Goal: Communication & Community: Answer question/provide support

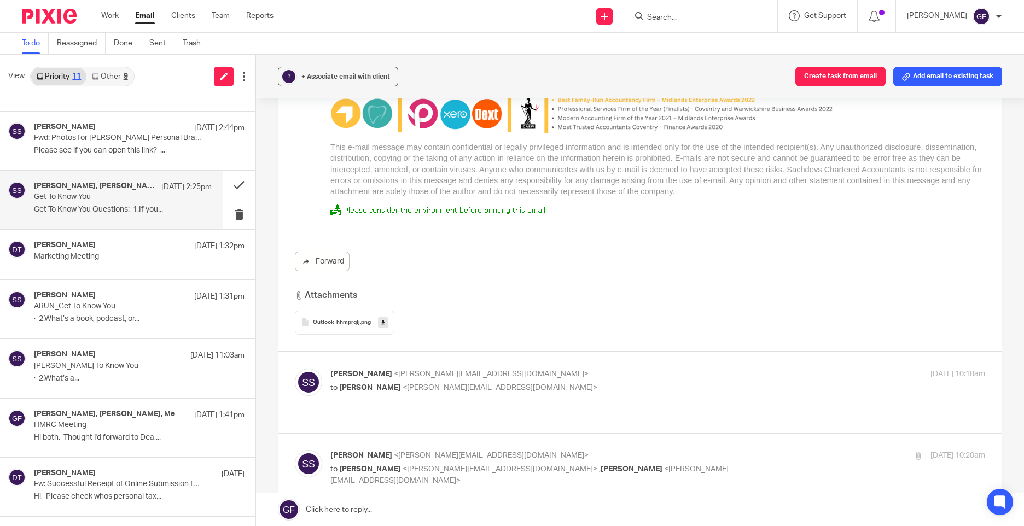
scroll to position [6670, 0]
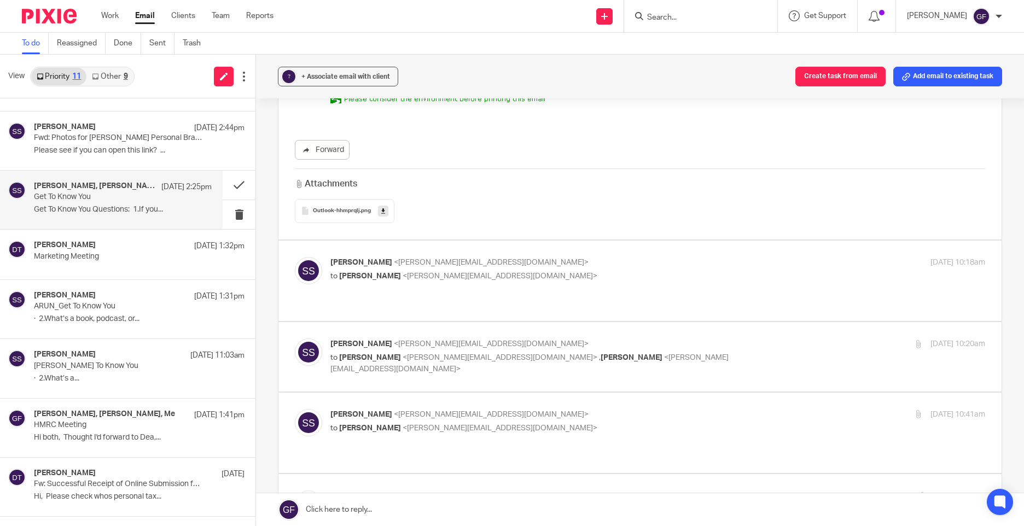
click at [578, 261] on div "Sonia Sachdev <sonia@sachdevs-ca.com> to George Foster <george@as1group.co.uk> …" at bounding box center [657, 270] width 654 height 27
checkbox input "true"
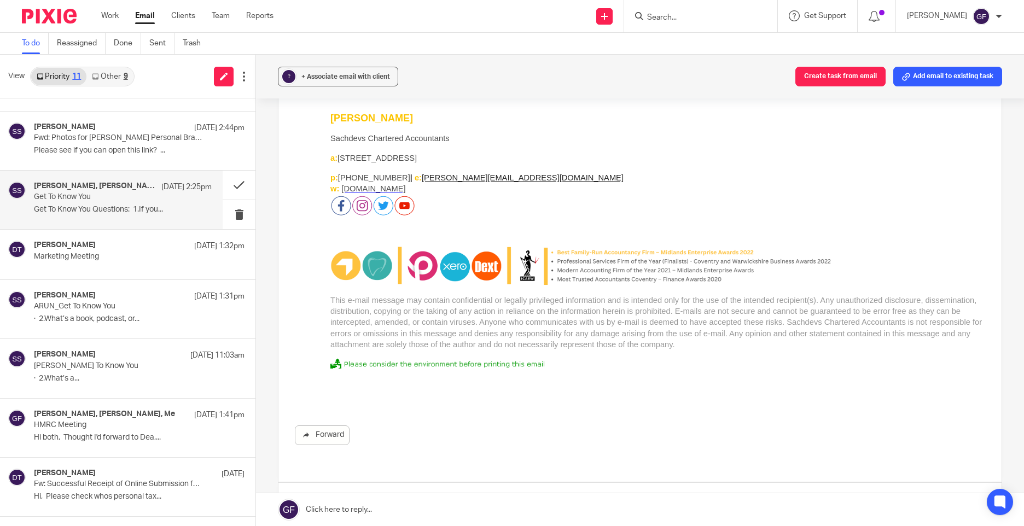
scroll to position [7928, 0]
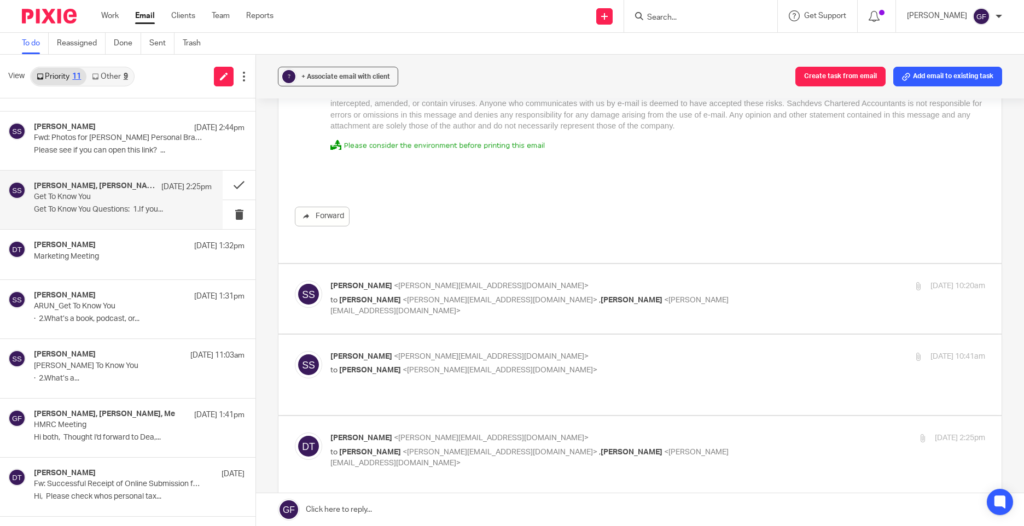
click at [767, 280] on div "18 Sep 2025 10:20am" at bounding box center [876, 285] width 218 height 11
checkbox input "true"
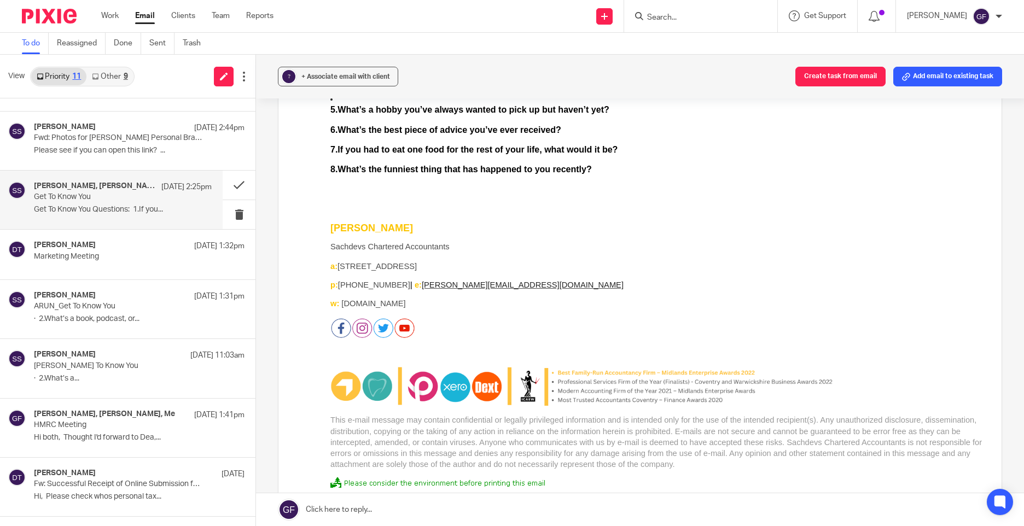
scroll to position [9896, 0]
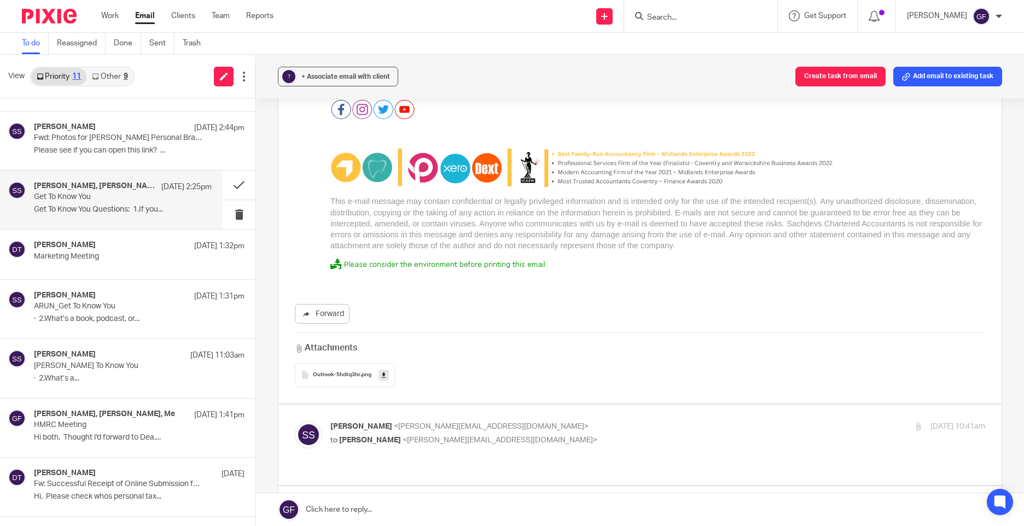
click at [613, 421] on p "Sonia Sachdev <sonia@sachdevs-ca.com>" at bounding box center [548, 426] width 436 height 11
checkbox input "true"
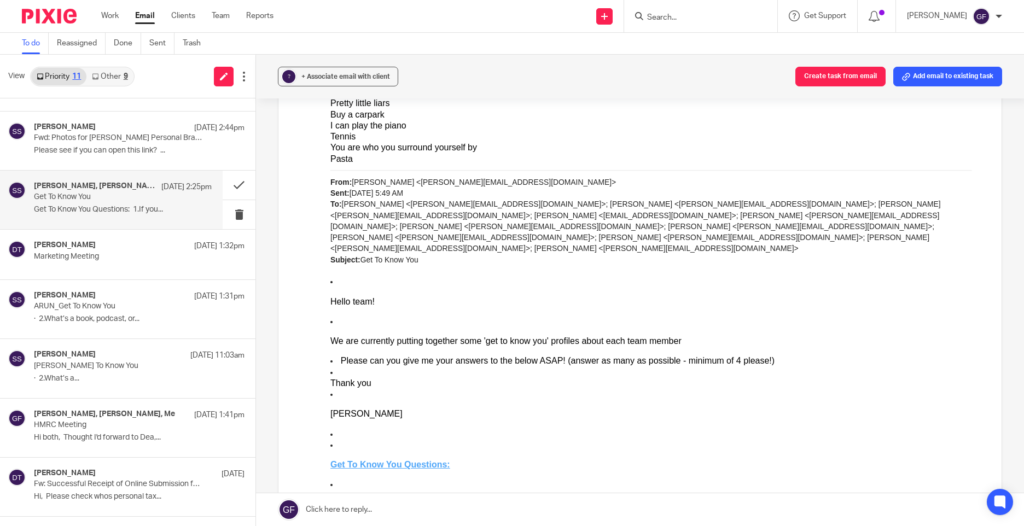
scroll to position [2041, 0]
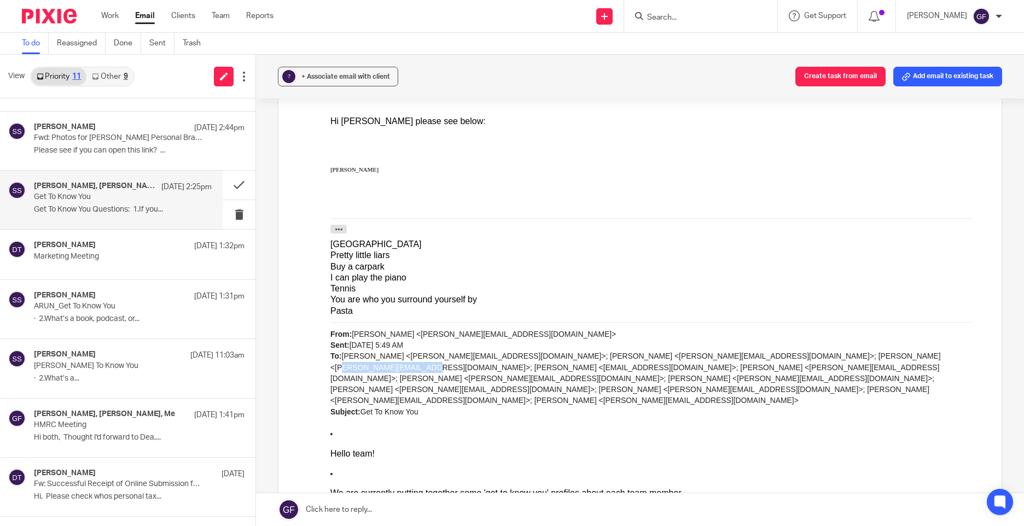
drag, startPoint x: 850, startPoint y: 355, endPoint x: 929, endPoint y: 357, distance: 79.3
click at [929, 357] on div "From: Sonia Sachdev <Sonia@sachdevs-ca.com> Sent: Wednesday, September 17, 2025…" at bounding box center [657, 379] width 654 height 100
copy div "sophie@as1group.co.uk"
click at [652, 71] on div "? + Associate email with client Create task from email Add email to existing ta…" at bounding box center [640, 77] width 768 height 44
click at [683, 10] on form at bounding box center [704, 16] width 116 height 14
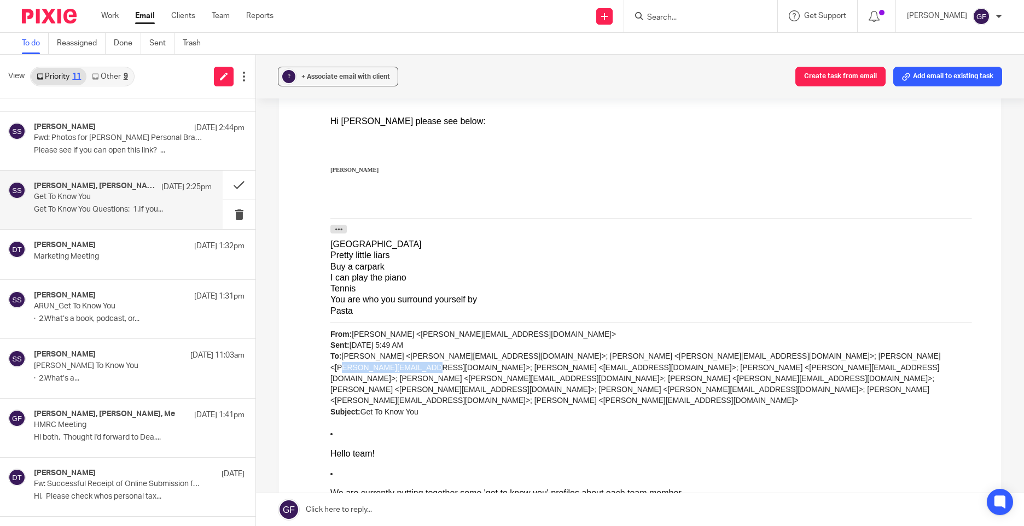
click at [670, 24] on div at bounding box center [700, 16] width 153 height 32
click at [674, 13] on input "Search" at bounding box center [695, 18] width 98 height 10
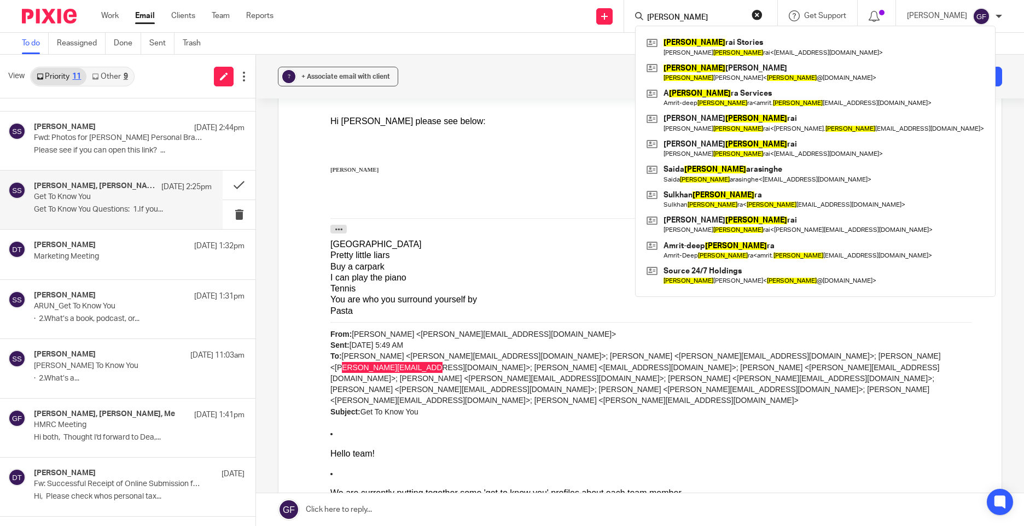
click at [665, 19] on input "sam" at bounding box center [695, 18] width 98 height 10
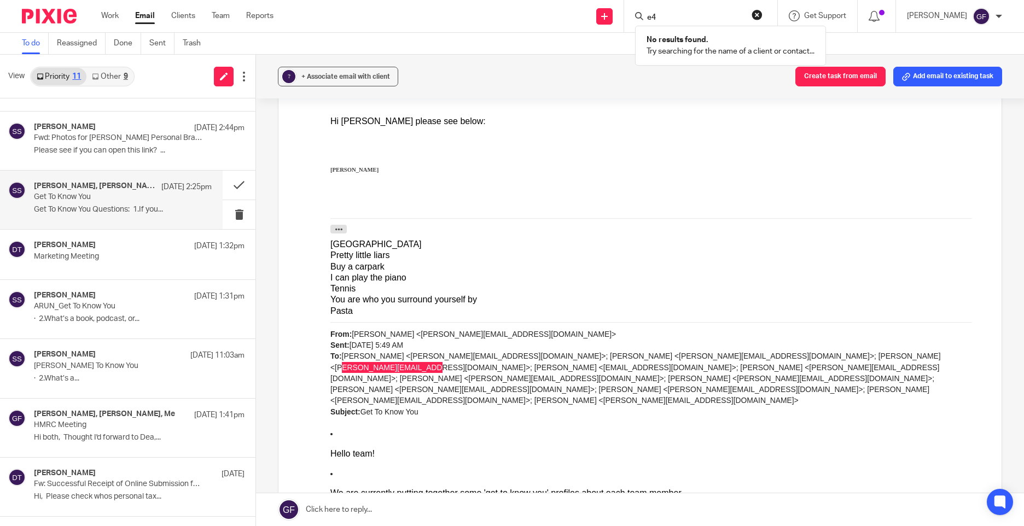
type input "e"
click at [542, 89] on div "? + Associate email with client Create task from email Add email to existing ta…" at bounding box center [640, 77] width 768 height 44
click at [698, 15] on input "Search" at bounding box center [695, 18] width 98 height 10
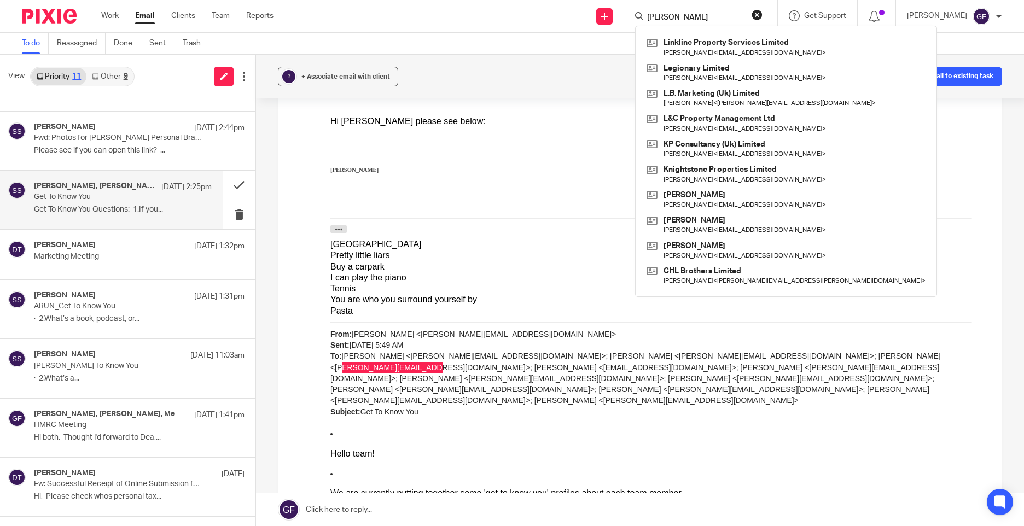
type input "sam d"
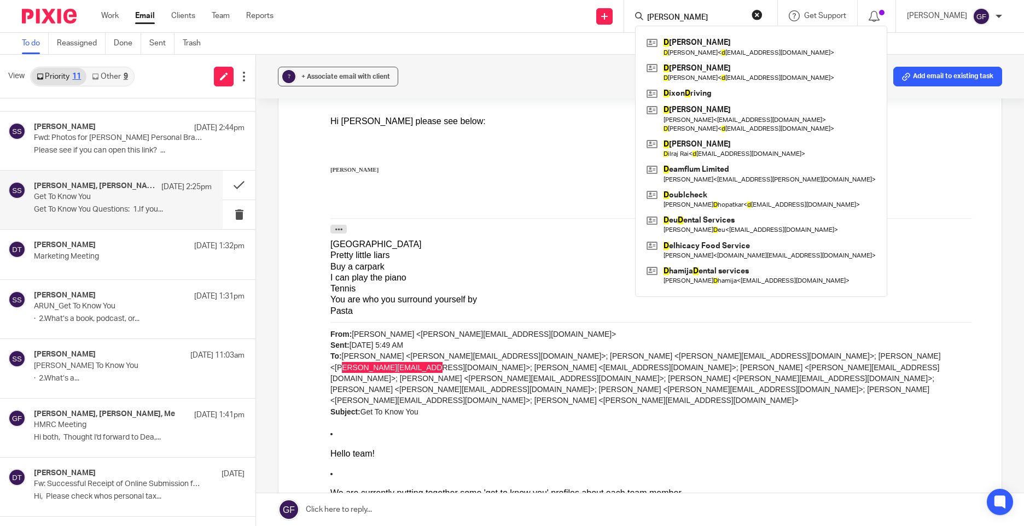
click at [686, 20] on input "sam d" at bounding box center [695, 18] width 98 height 10
drag, startPoint x: 695, startPoint y: 21, endPoint x: 552, endPoint y: 25, distance: 143.8
click at [553, 25] on div "Send new email Create task Add client Request signature sam d D anial Rezaie D …" at bounding box center [657, 16] width 734 height 32
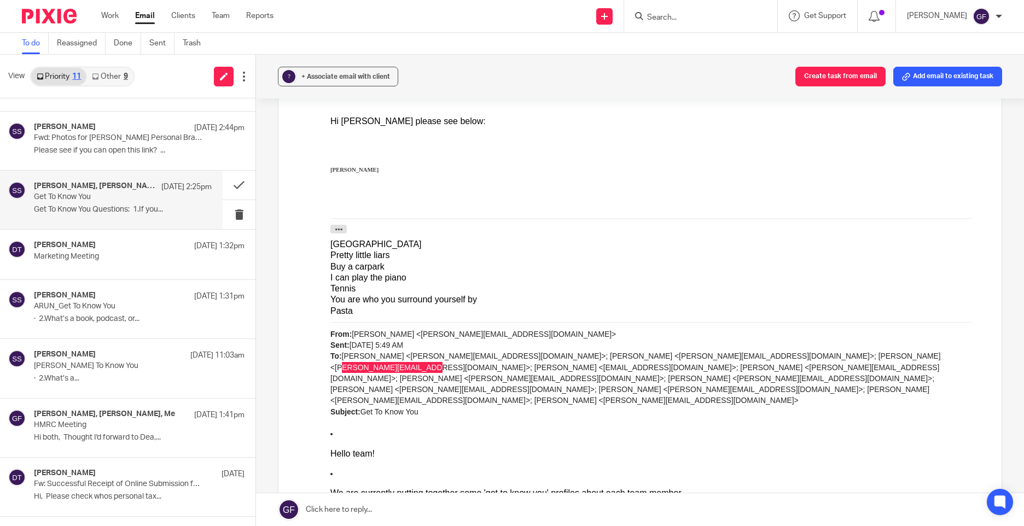
click at [671, 21] on input "Search" at bounding box center [695, 18] width 98 height 10
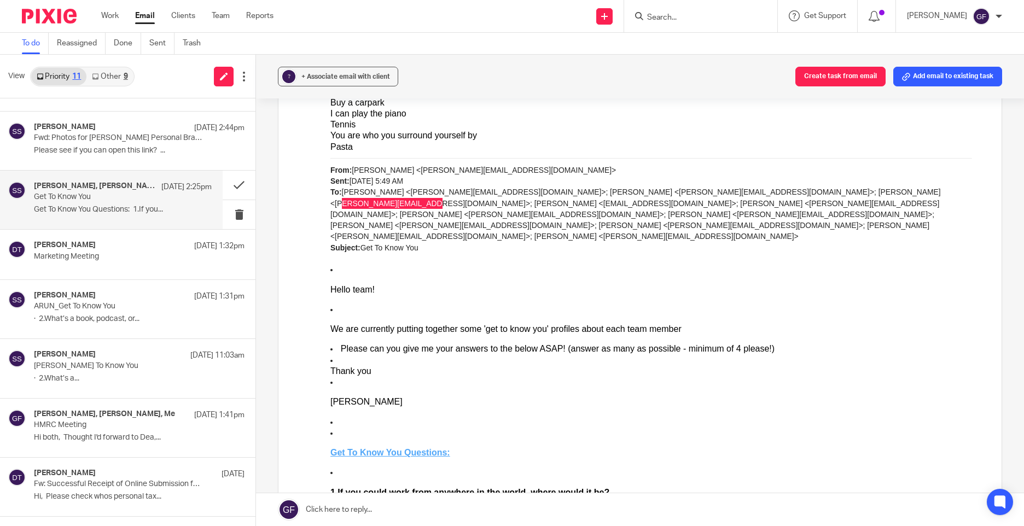
scroll to position [2095, 0]
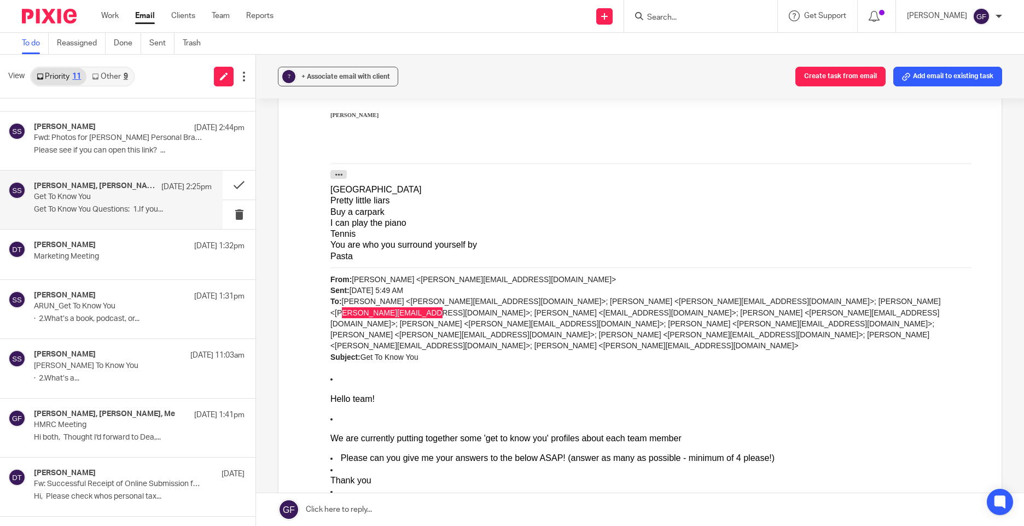
click at [142, 15] on link "Email" at bounding box center [145, 15] width 20 height 11
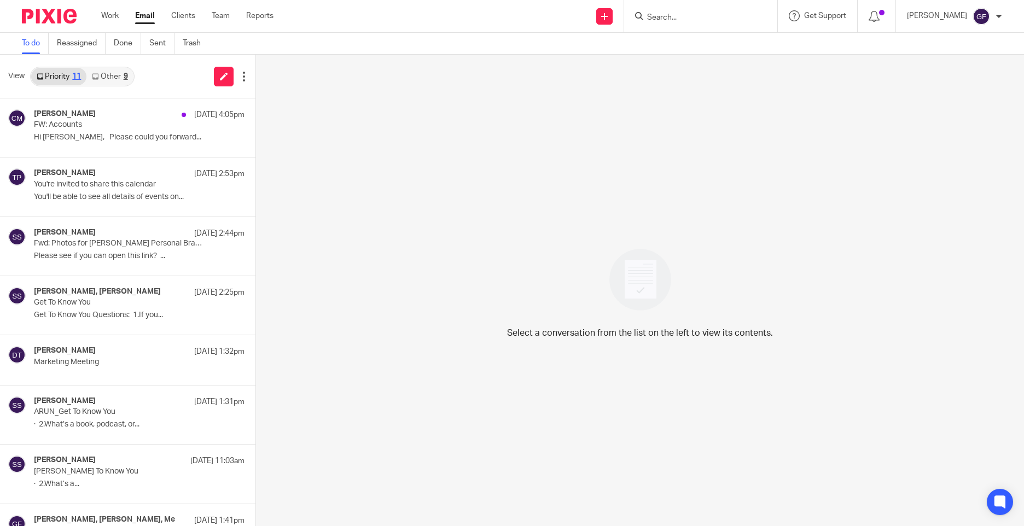
click at [103, 78] on link "Other 9" at bounding box center [109, 76] width 46 height 17
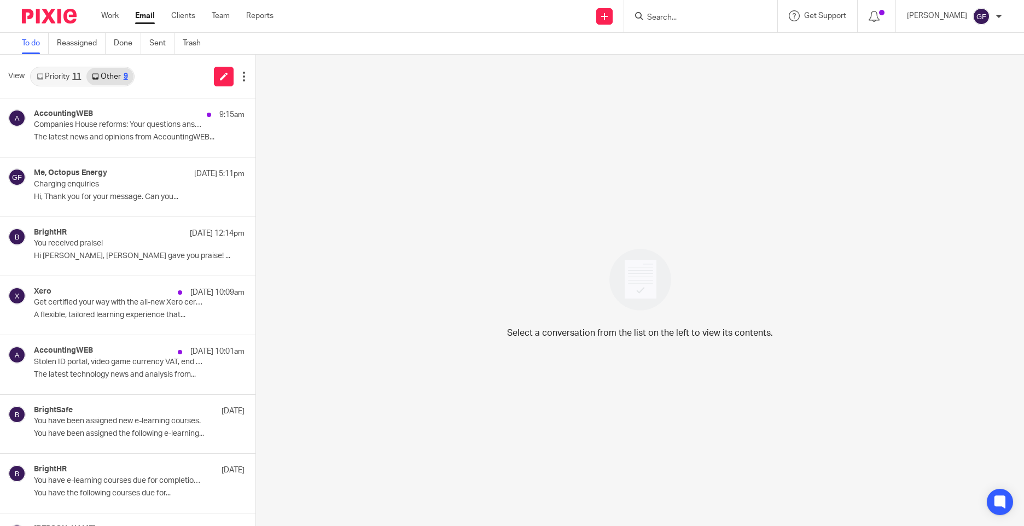
click at [61, 83] on link "Priority 11" at bounding box center [58, 76] width 55 height 17
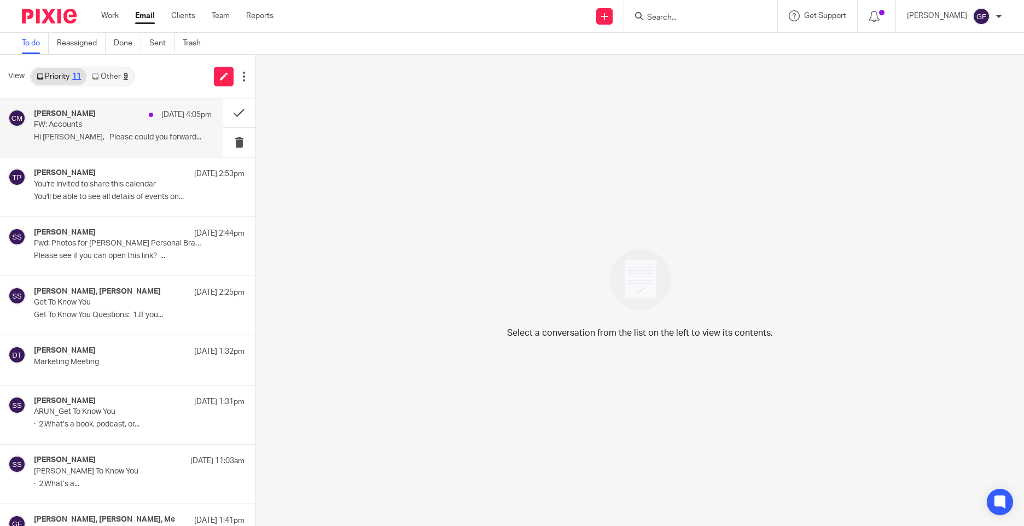
click at [133, 135] on p "Hi George, Please could you forward..." at bounding box center [123, 137] width 178 height 9
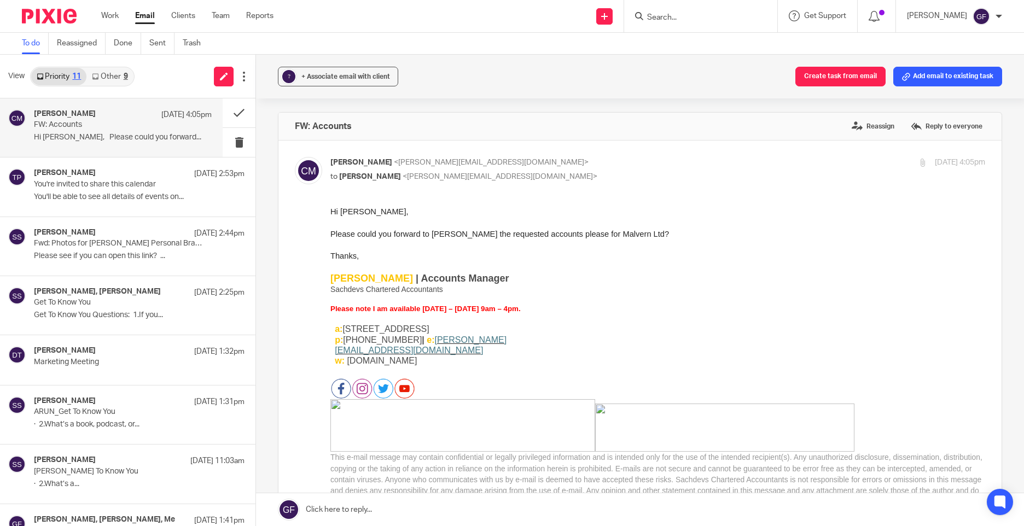
click at [559, 256] on p "Thanks," at bounding box center [657, 255] width 654 height 11
click at [125, 91] on div "View Priority 11 Other 9" at bounding box center [127, 77] width 255 height 44
click at [119, 77] on link "Other 9" at bounding box center [109, 76] width 46 height 17
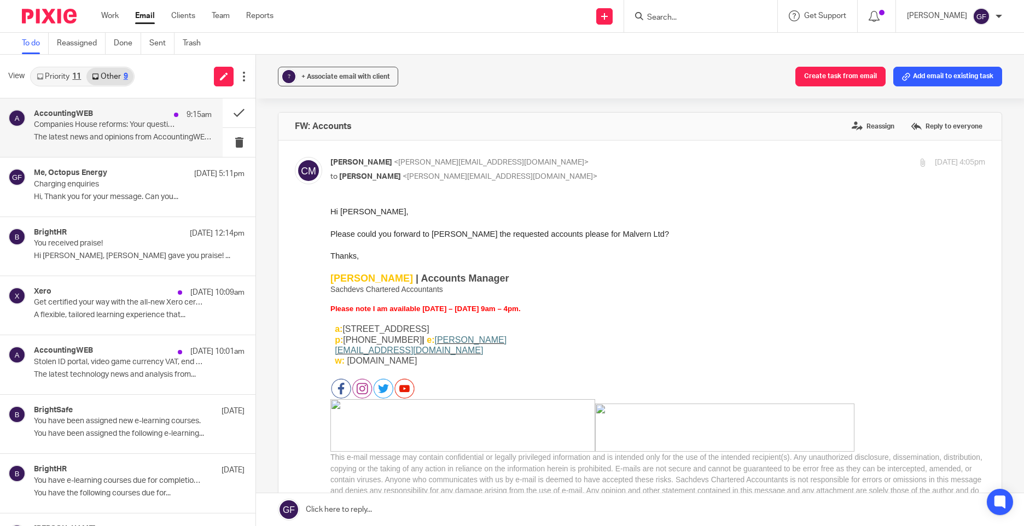
drag, startPoint x: 119, startPoint y: 115, endPoint x: 167, endPoint y: 140, distance: 54.0
click at [119, 115] on div "AccountingWEB 9:15am" at bounding box center [123, 114] width 178 height 11
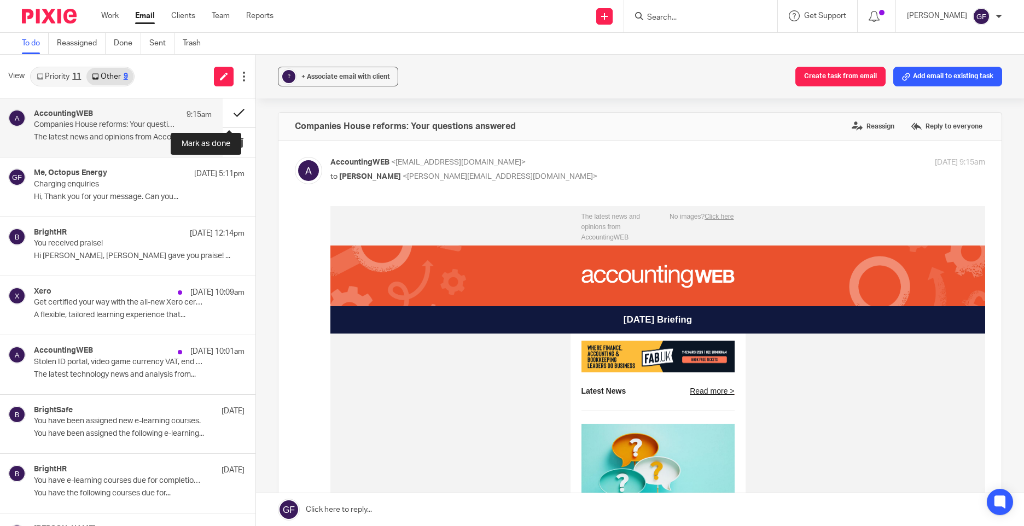
click at [231, 112] on button at bounding box center [239, 112] width 33 height 29
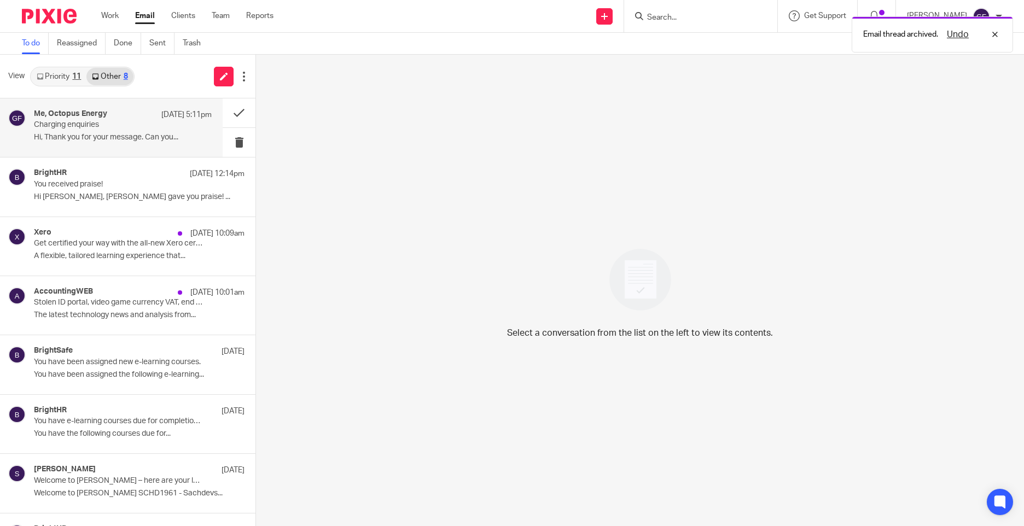
click at [106, 130] on div "Me, Octopus Energy 18 Sep 5:11pm Charging enquiries Hi, Thank you for your mess…" at bounding box center [123, 127] width 178 height 37
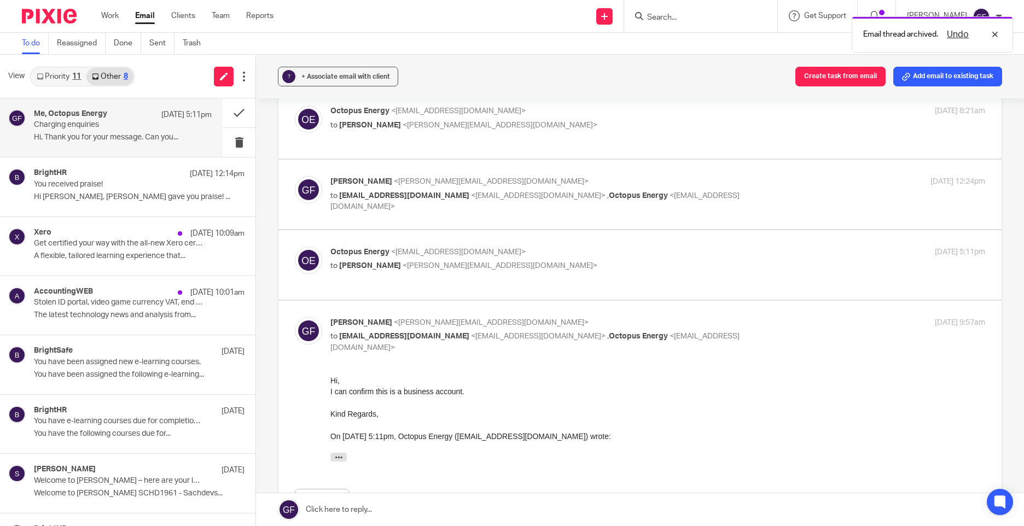
scroll to position [264, 0]
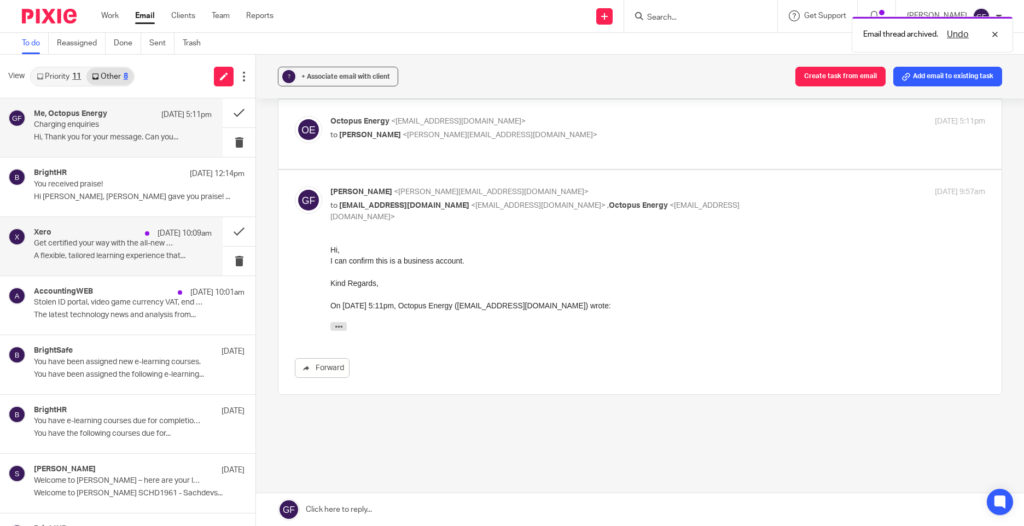
click at [104, 240] on p "Get certified your way with the all-new Xero certification" at bounding box center [105, 243] width 142 height 9
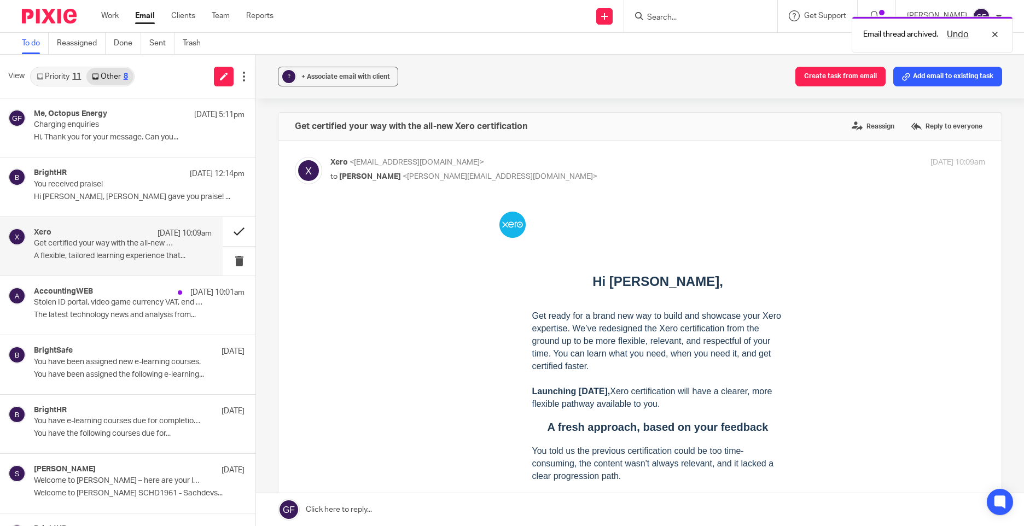
scroll to position [0, 0]
click at [236, 230] on button at bounding box center [239, 231] width 33 height 29
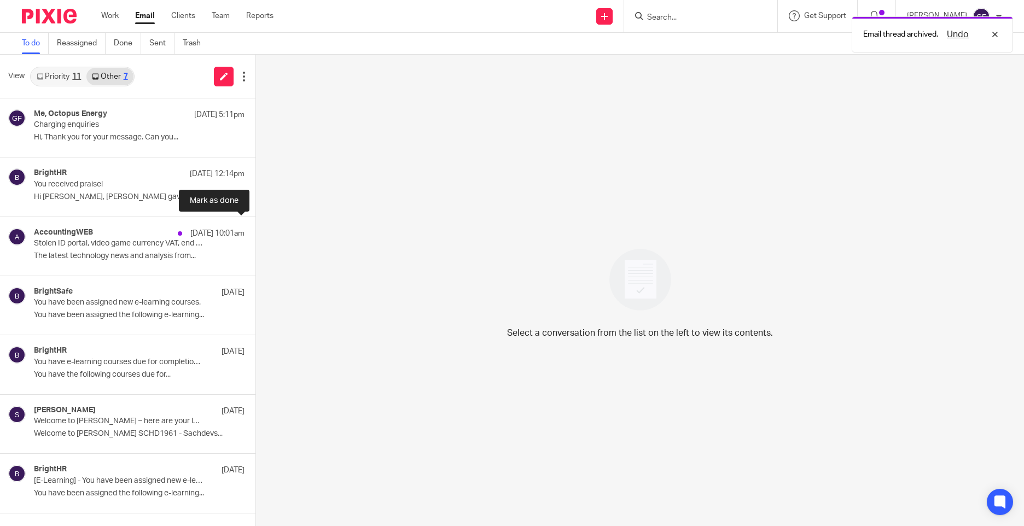
click at [255, 230] on button at bounding box center [259, 231] width 9 height 29
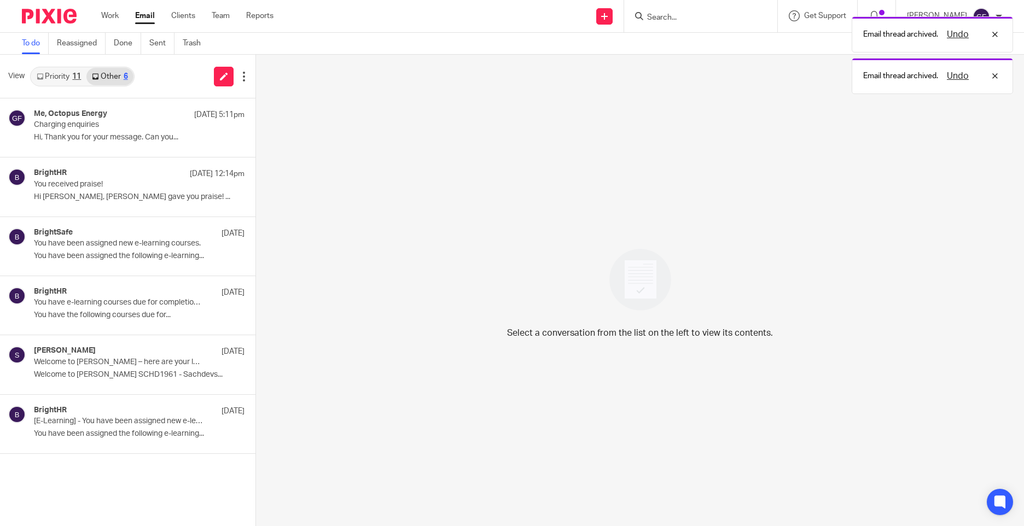
click at [85, 79] on link "Priority 11" at bounding box center [58, 76] width 55 height 17
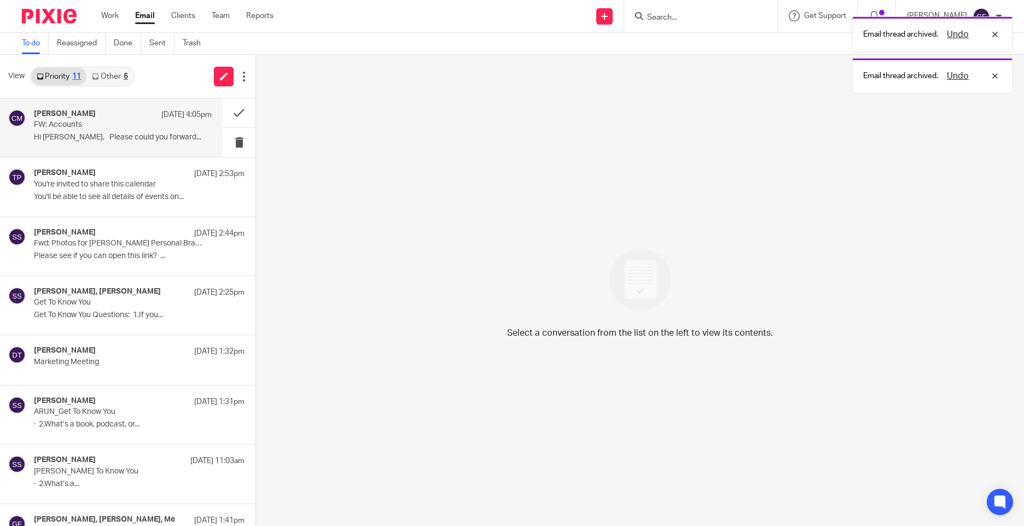
click at [81, 124] on p "FW: Accounts" at bounding box center [105, 124] width 142 height 9
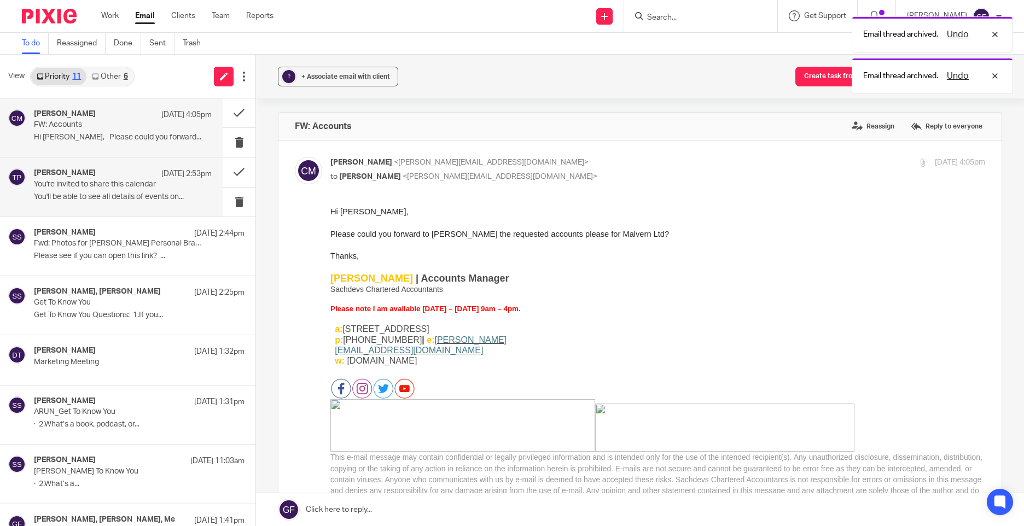
click at [102, 191] on div "Tina Pennycuick 18 Sep 2:53pm You're invited to share this calendar You'll be a…" at bounding box center [123, 186] width 178 height 37
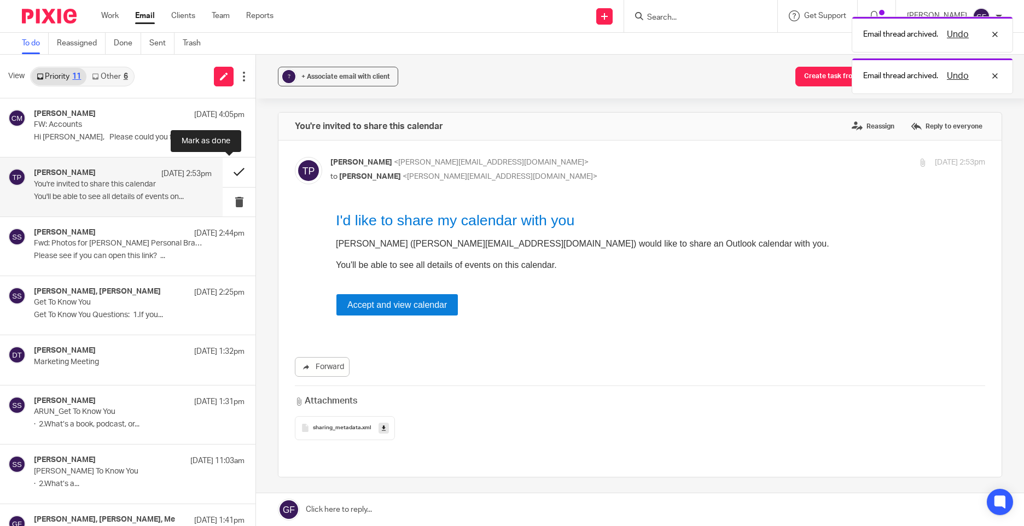
click at [229, 174] on button at bounding box center [239, 171] width 33 height 29
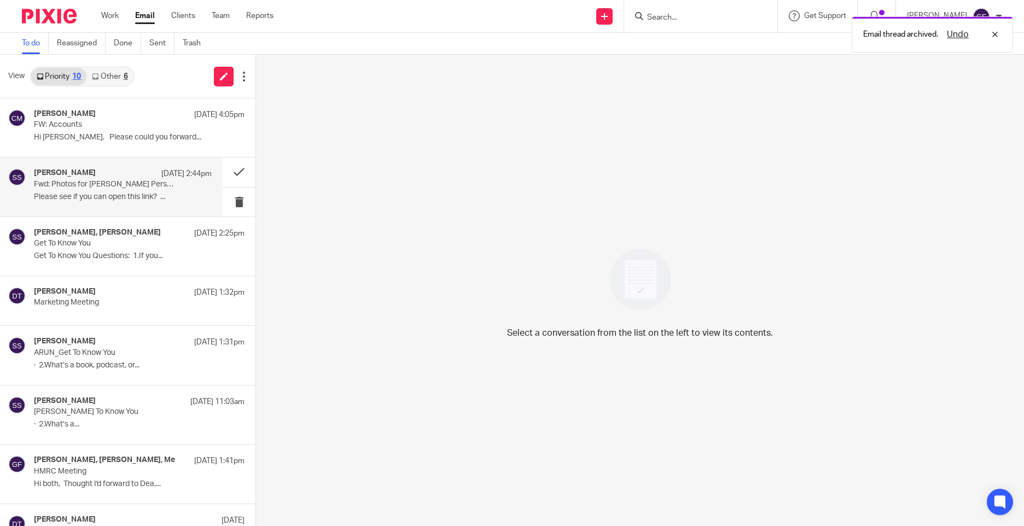
click at [186, 201] on p "Please see if you can open this link? ..." at bounding box center [123, 196] width 178 height 9
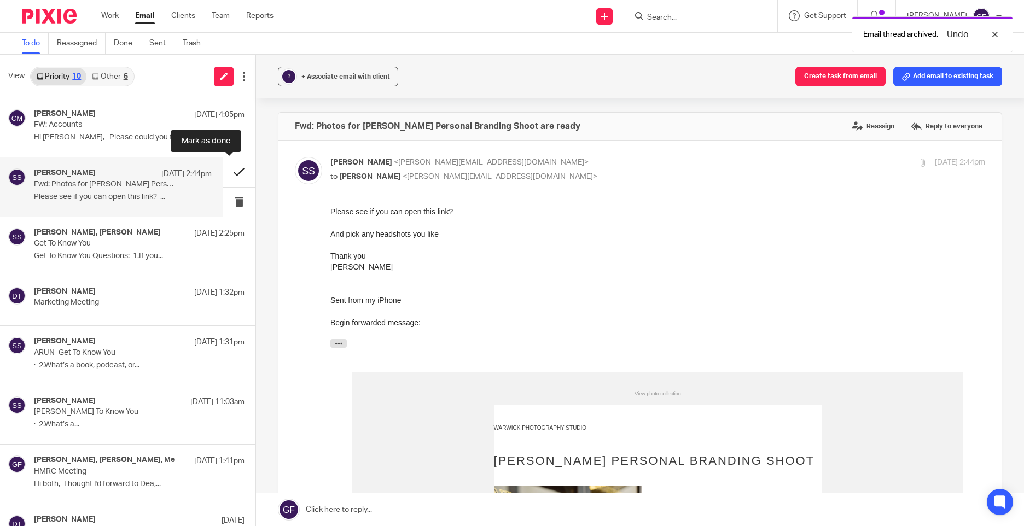
click at [227, 169] on button at bounding box center [239, 171] width 33 height 29
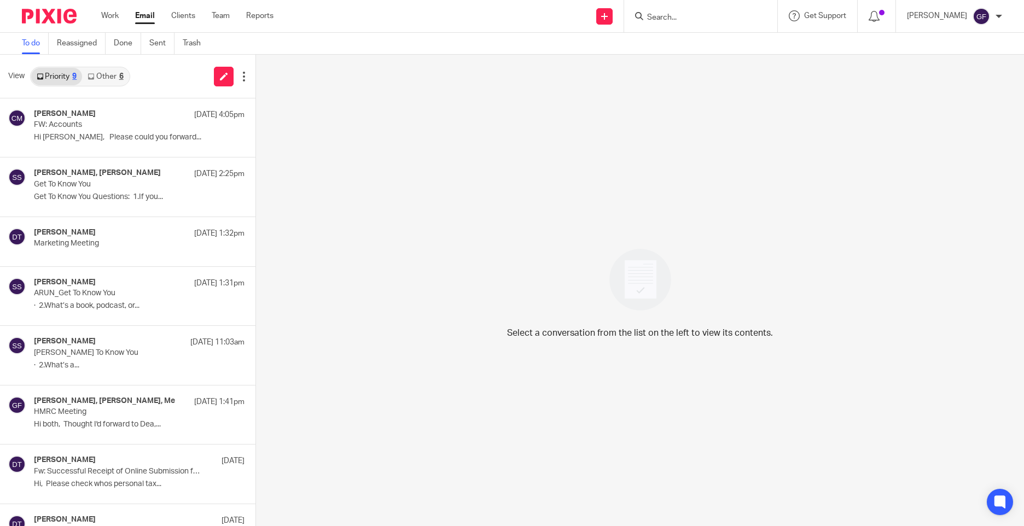
click at [691, 32] on div "Work Email Clients Team Reports Work Email Clients Team Reports Settings Send n…" at bounding box center [512, 16] width 1024 height 33
click at [691, 29] on div at bounding box center [700, 16] width 153 height 32
click at [680, 18] on input "Search" at bounding box center [695, 18] width 98 height 10
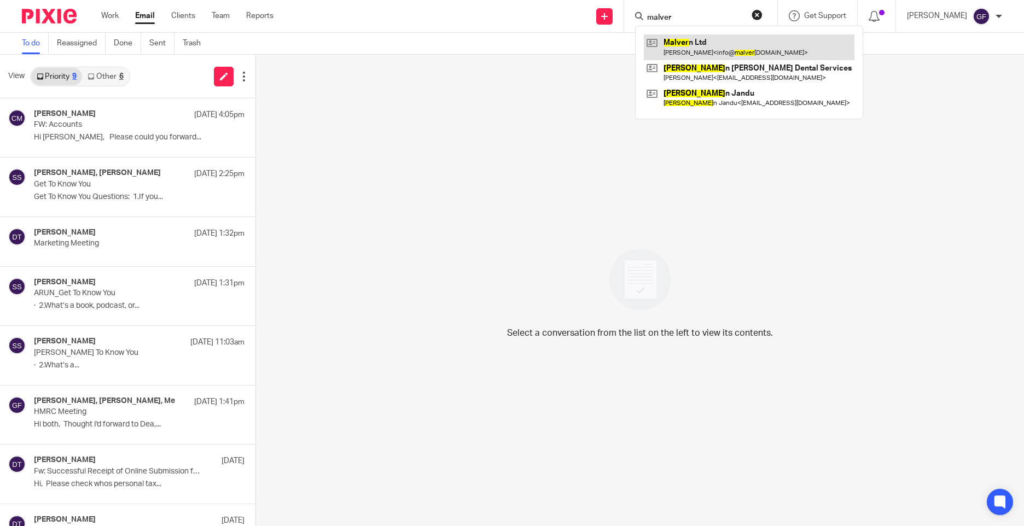
type input "malver"
click at [731, 49] on link at bounding box center [749, 46] width 211 height 25
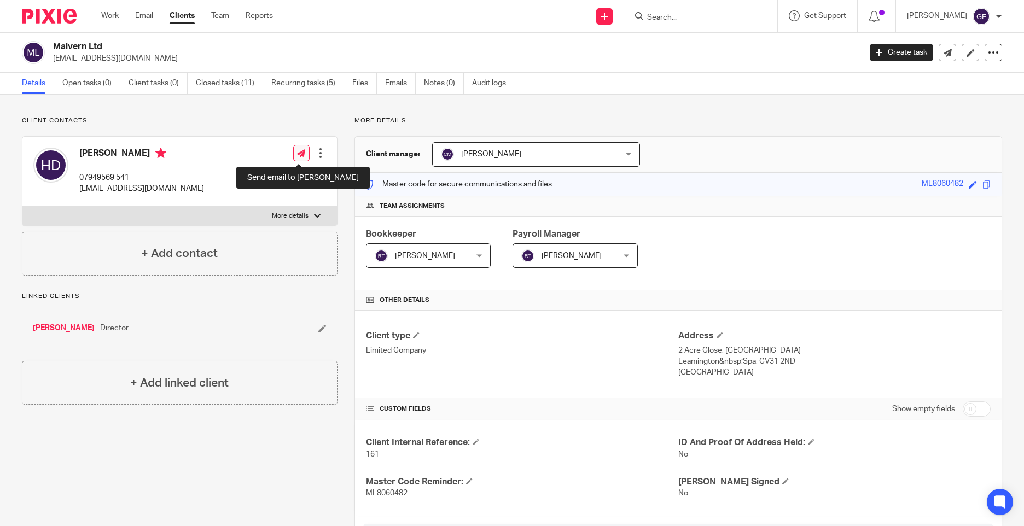
click at [296, 157] on link at bounding box center [301, 153] width 16 height 16
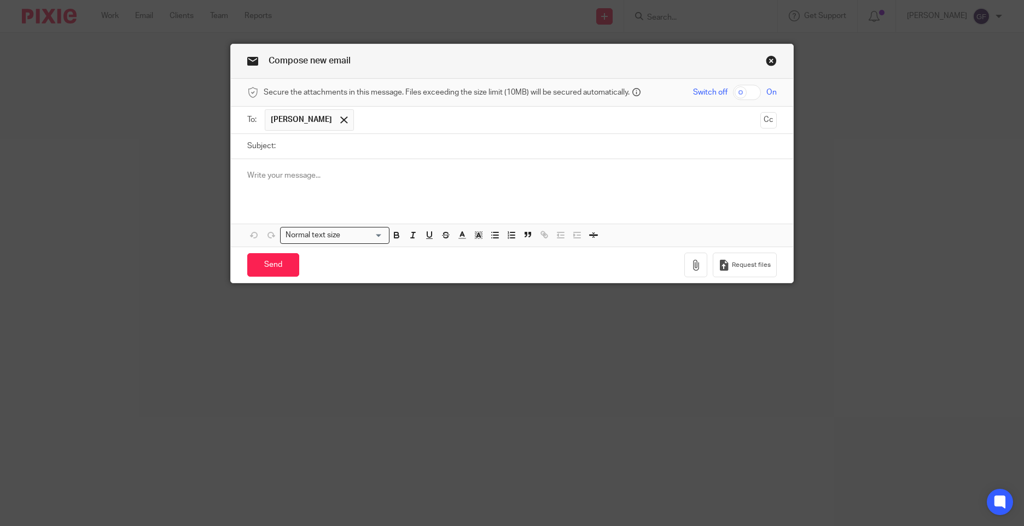
click at [765, 61] on link "Close this dialog window" at bounding box center [770, 62] width 11 height 15
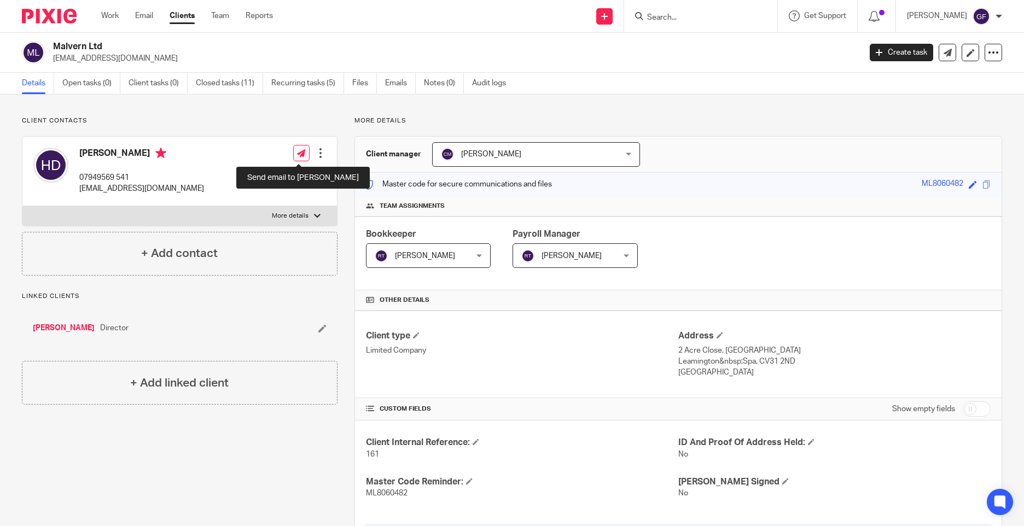
click at [297, 152] on icon at bounding box center [301, 153] width 8 height 8
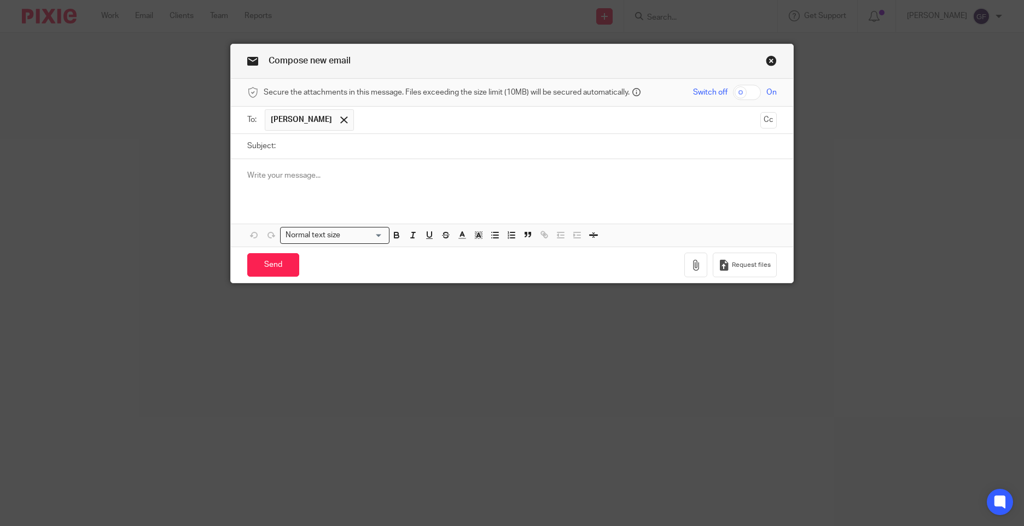
click at [335, 156] on input "Subject:" at bounding box center [528, 146] width 495 height 25
type input "A"
type input "Past Accounts Request"
click at [328, 177] on p at bounding box center [511, 175] width 529 height 11
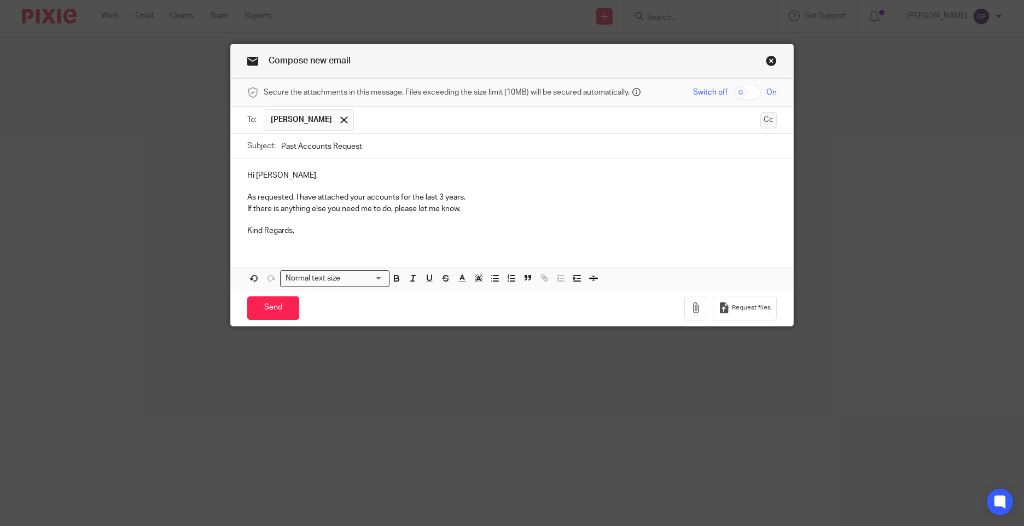
click at [760, 125] on button "Cc" at bounding box center [768, 120] width 16 height 16
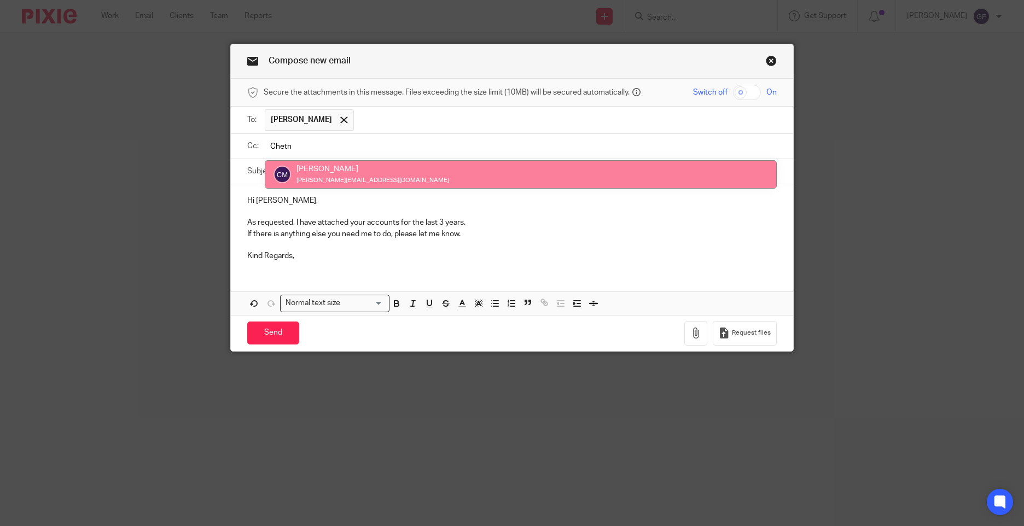
type input "Chetn"
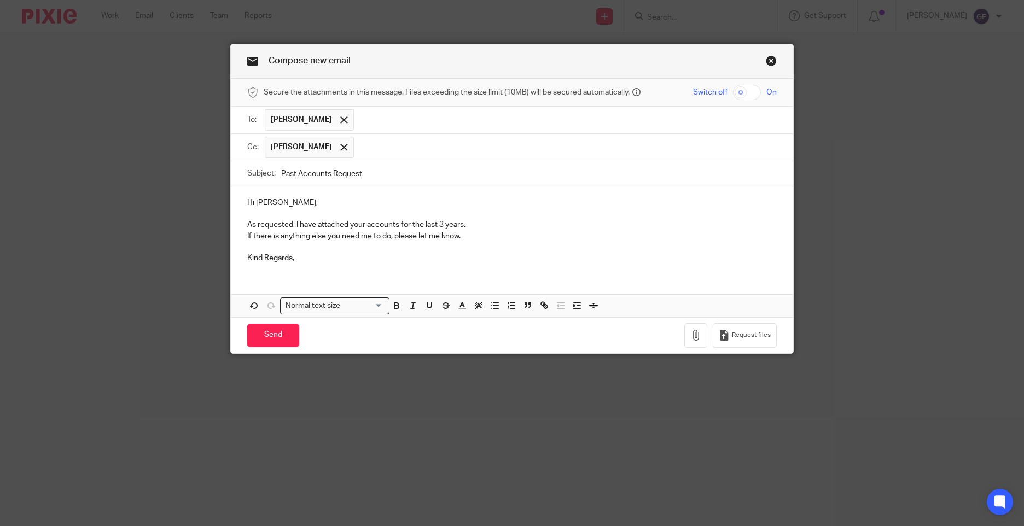
drag, startPoint x: 264, startPoint y: 202, endPoint x: 564, endPoint y: 247, distance: 303.4
click at [564, 247] on p at bounding box center [511, 247] width 529 height 11
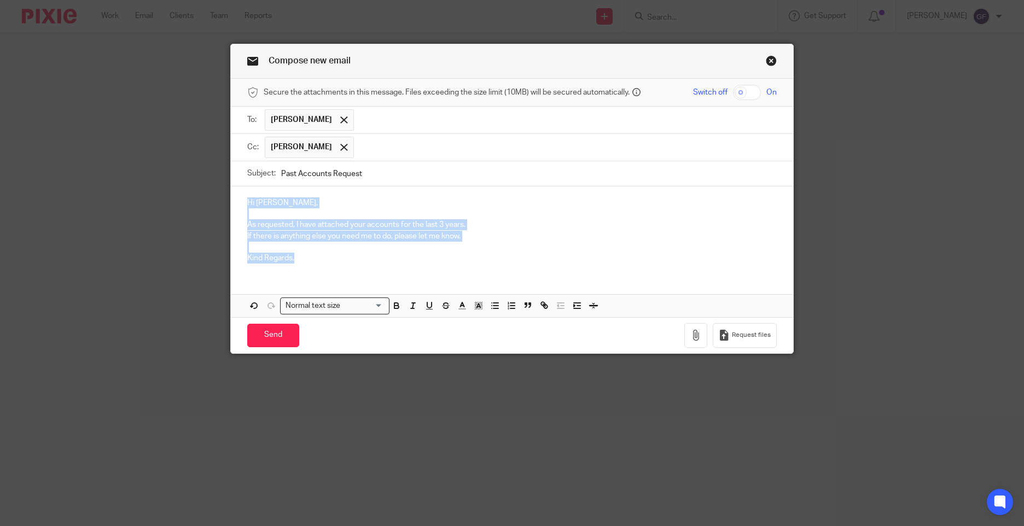
drag, startPoint x: 305, startPoint y: 258, endPoint x: 214, endPoint y: 195, distance: 110.4
click at [214, 195] on div "Compose new email Secure the attachments in this message. Files exceeding the s…" at bounding box center [512, 263] width 1024 height 526
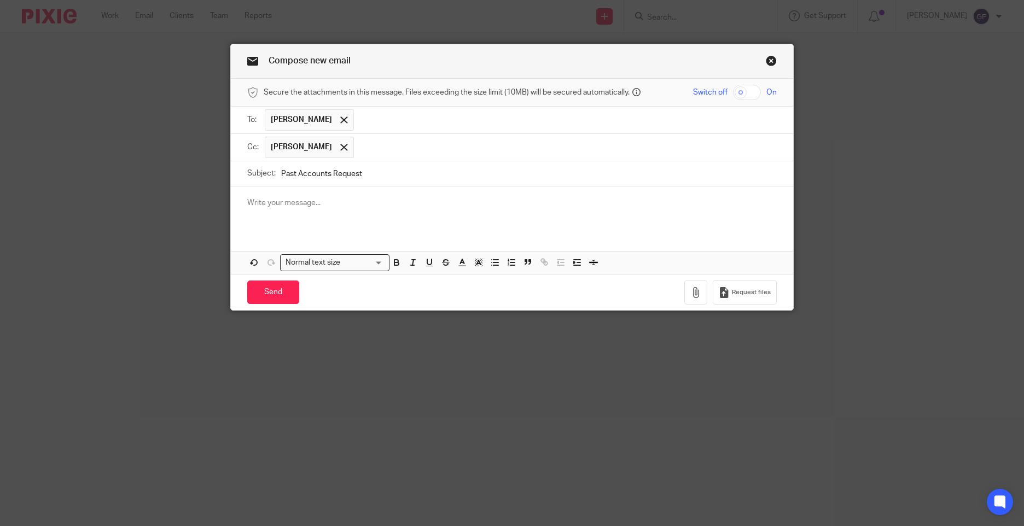
click at [768, 66] on link "Close this dialog window" at bounding box center [770, 62] width 11 height 15
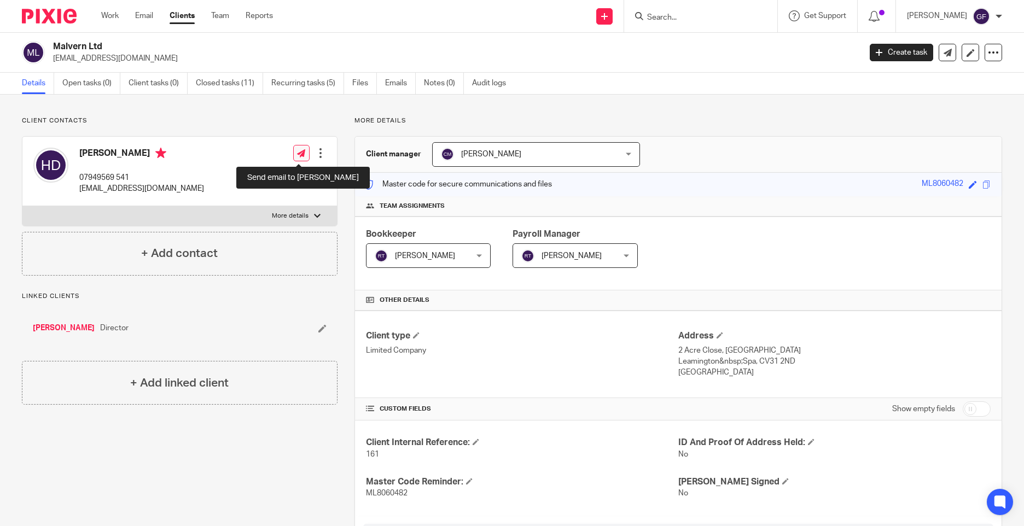
click at [296, 161] on link at bounding box center [301, 153] width 16 height 16
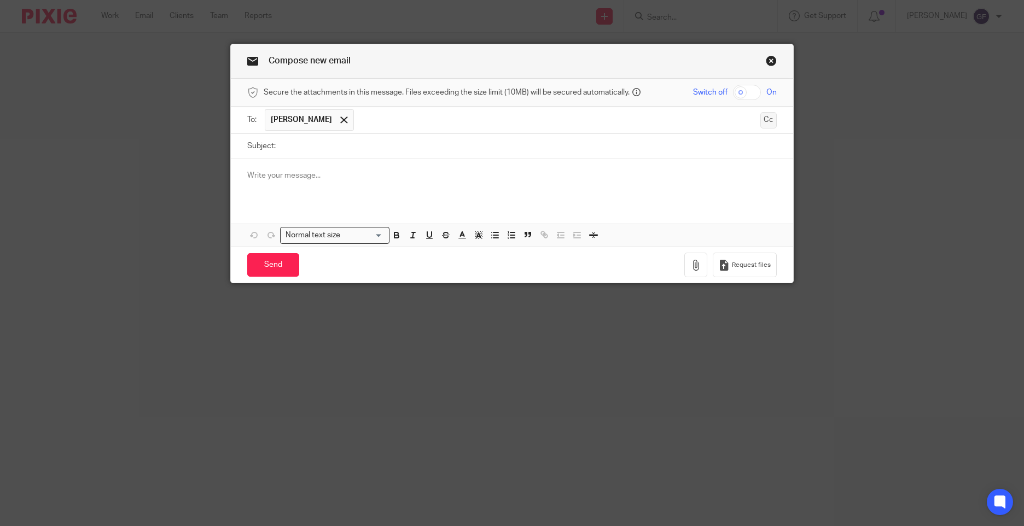
click at [760, 121] on button "Cc" at bounding box center [768, 120] width 16 height 16
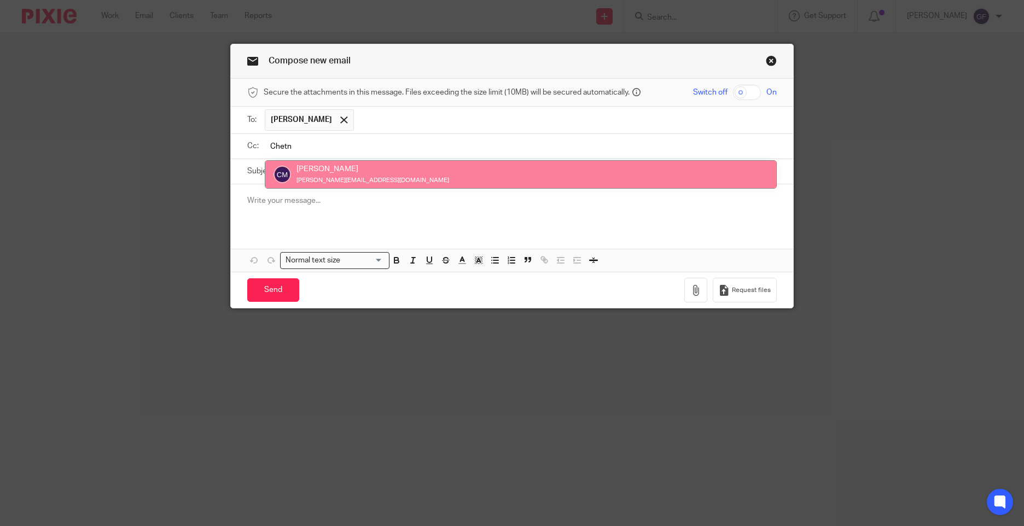
type input "Chetn"
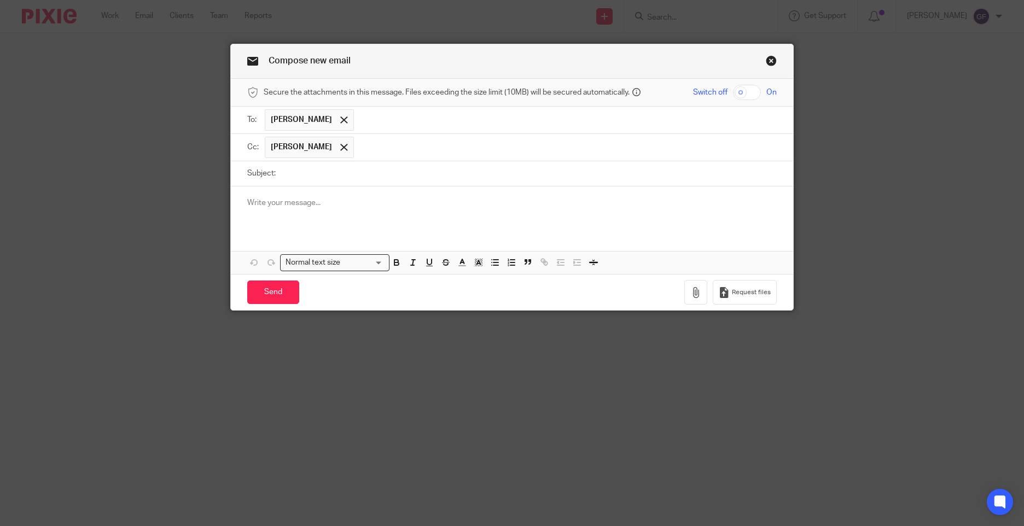
click at [333, 201] on p at bounding box center [511, 202] width 529 height 11
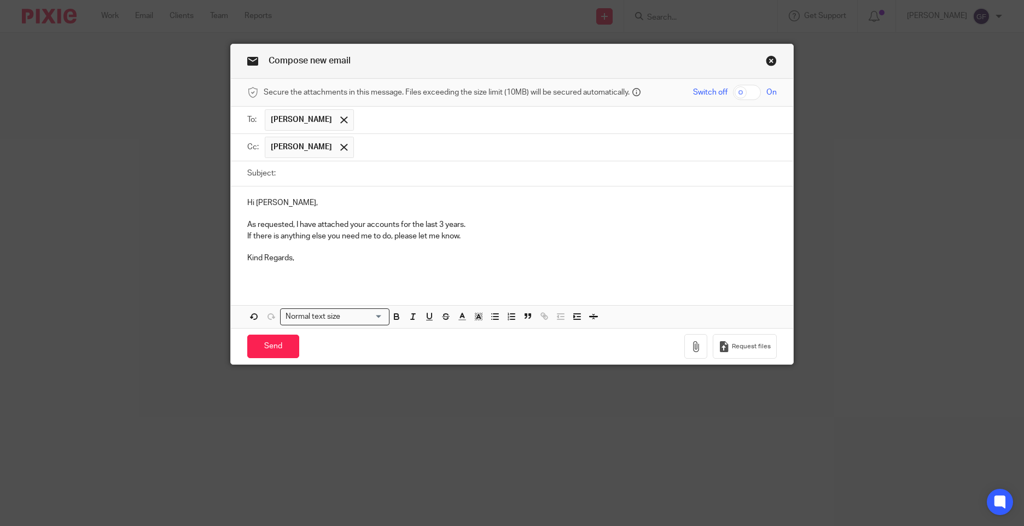
click at [328, 180] on input "Subject:" at bounding box center [528, 173] width 495 height 25
type input "Previous Accounts Request"
click at [693, 346] on icon "button" at bounding box center [695, 346] width 11 height 11
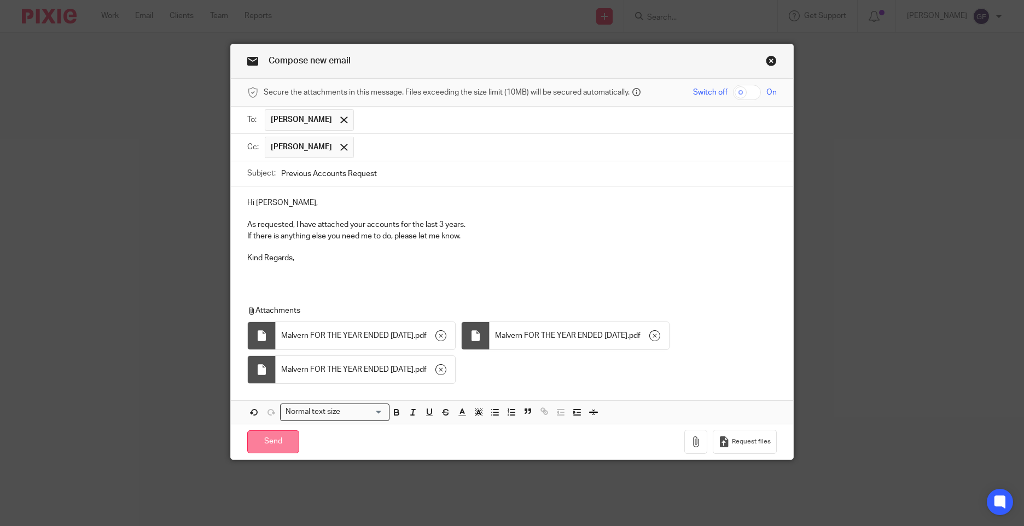
click at [264, 436] on input "Send" at bounding box center [273, 442] width 52 height 24
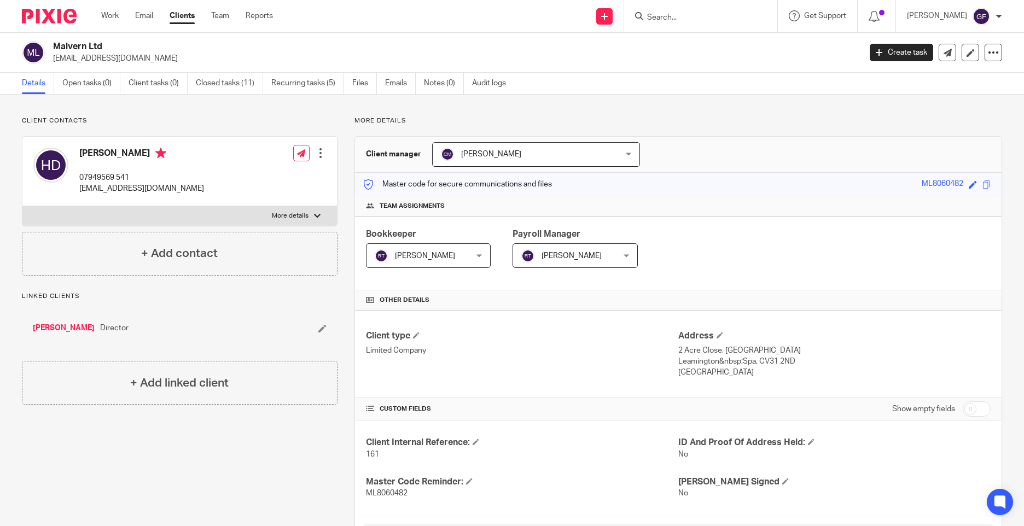
click at [152, 440] on div "Client contacts [PERSON_NAME] 07949569 541 [EMAIL_ADDRESS][DOMAIN_NAME] Edit co…" at bounding box center [171, 510] width 332 height 788
click at [115, 20] on link "Work" at bounding box center [109, 15] width 17 height 11
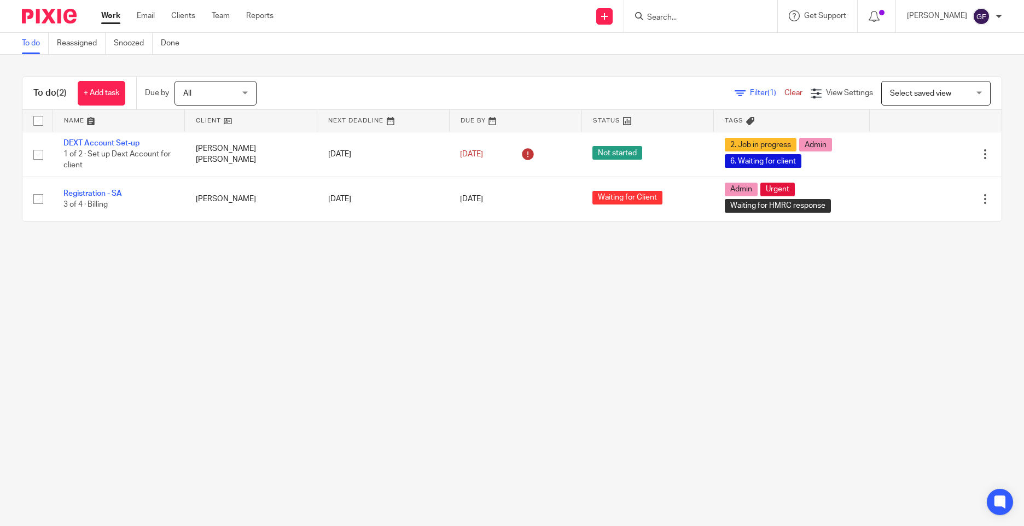
click at [146, 20] on link "Email" at bounding box center [146, 15] width 18 height 11
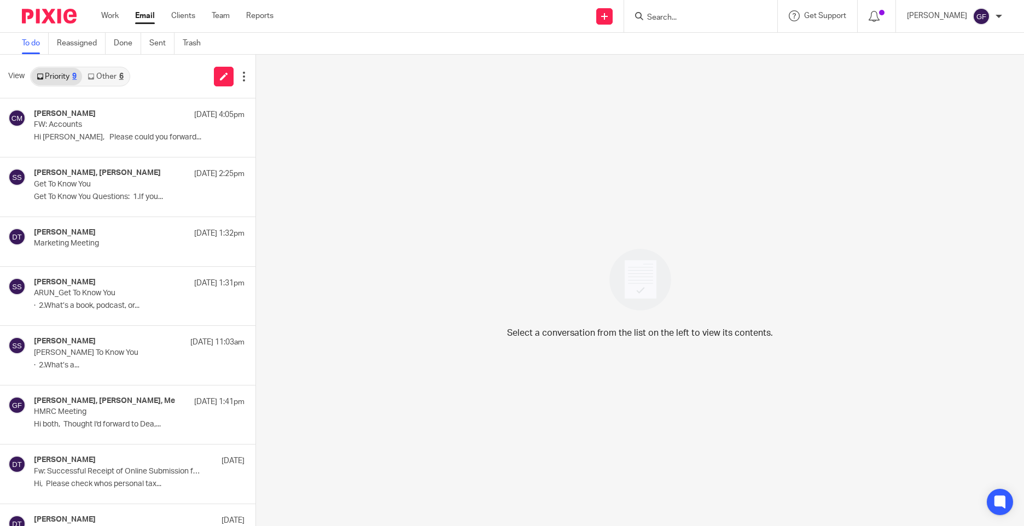
click at [110, 79] on link "Other 6" at bounding box center [105, 76] width 46 height 17
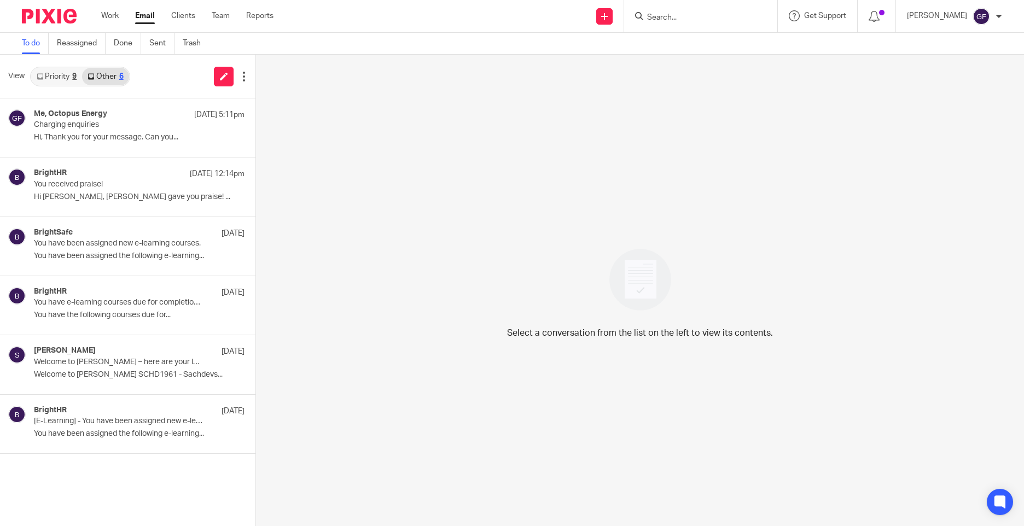
click at [48, 79] on link "Priority 9" at bounding box center [56, 76] width 51 height 17
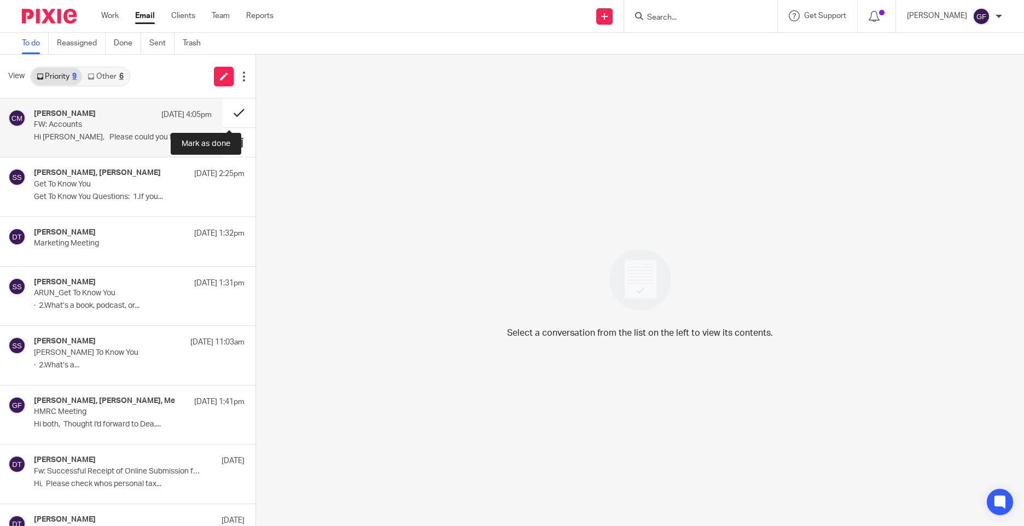
click at [233, 115] on button at bounding box center [239, 112] width 33 height 29
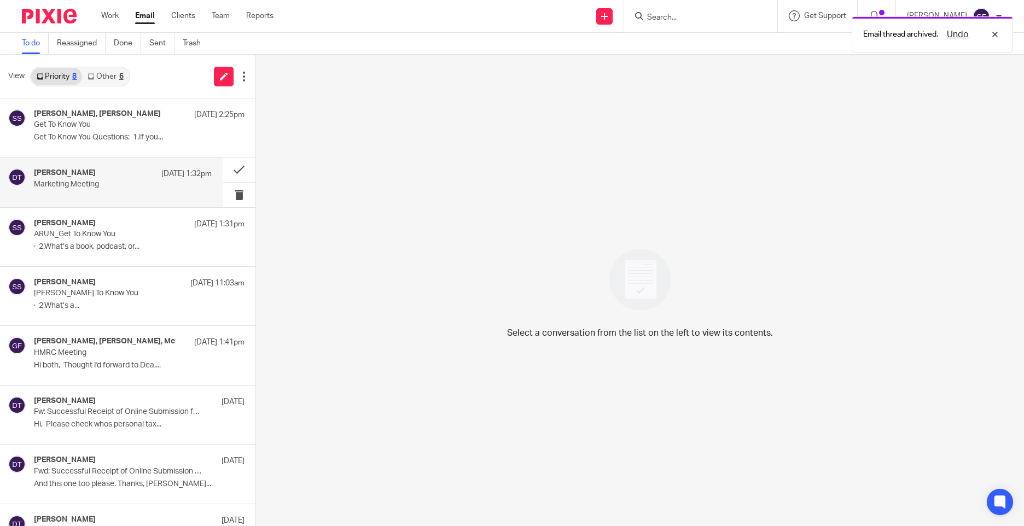
click at [150, 196] on div "Deanna Templeton 18 Sep 1:32pm Marketing Meeting" at bounding box center [111, 181] width 223 height 49
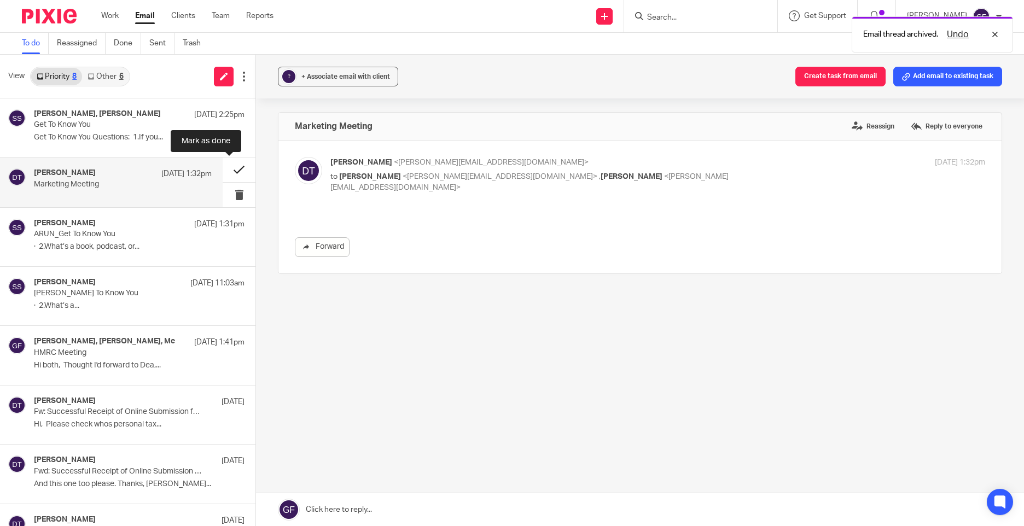
click at [232, 165] on button at bounding box center [239, 169] width 33 height 25
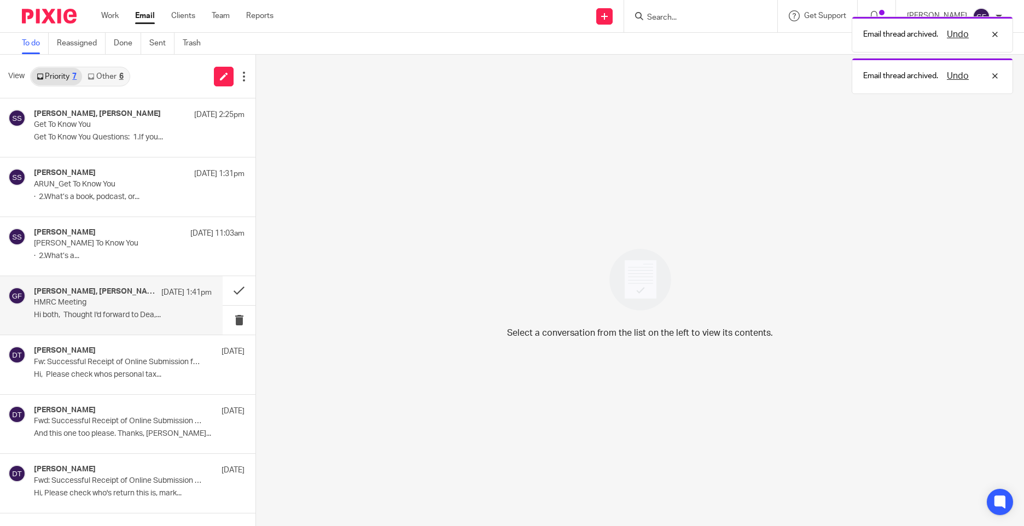
click at [145, 312] on p "Hi both, Thought I'd forward to Dea,..." at bounding box center [123, 315] width 178 height 9
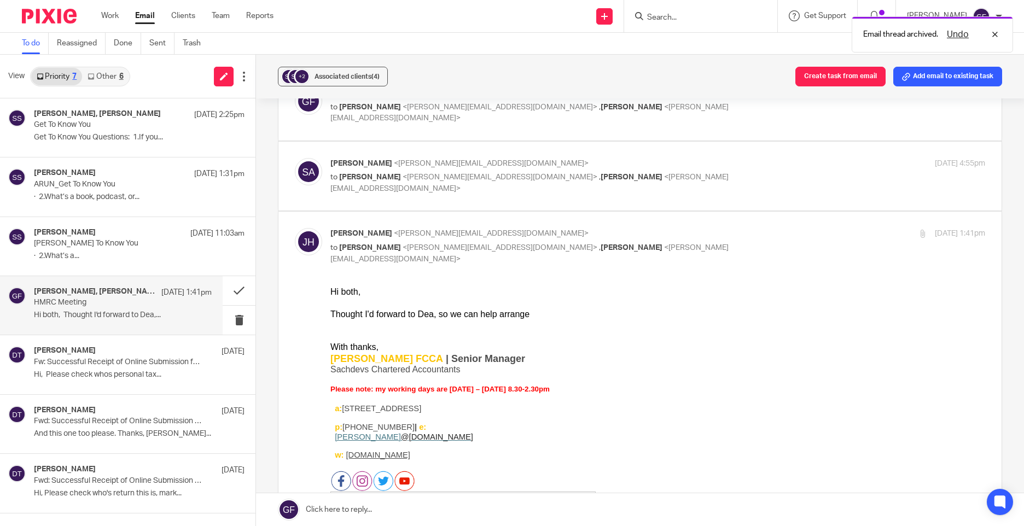
scroll to position [219, 0]
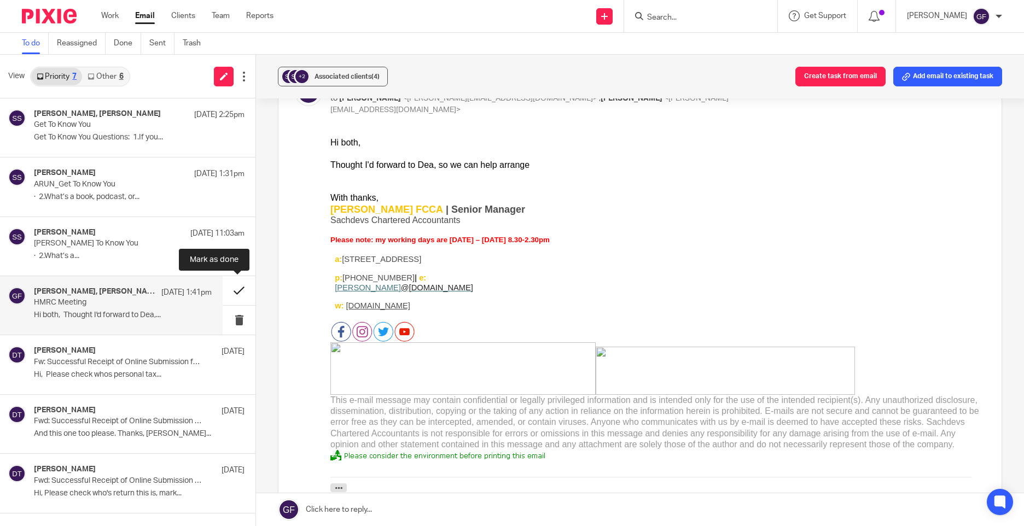
click at [229, 286] on button at bounding box center [239, 290] width 33 height 29
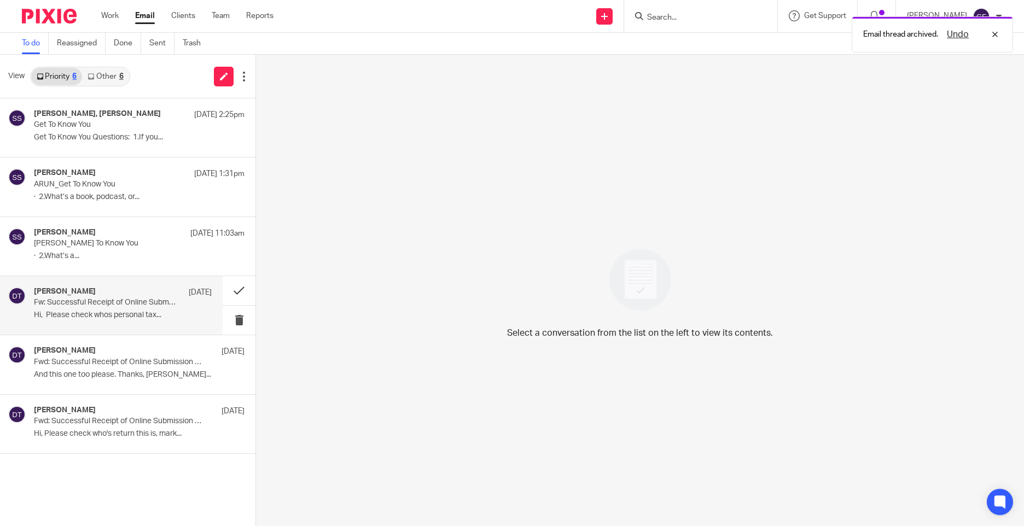
click at [126, 307] on p "Fw: Successful Receipt of Online Submission for Reference 8882275782" at bounding box center [105, 302] width 142 height 9
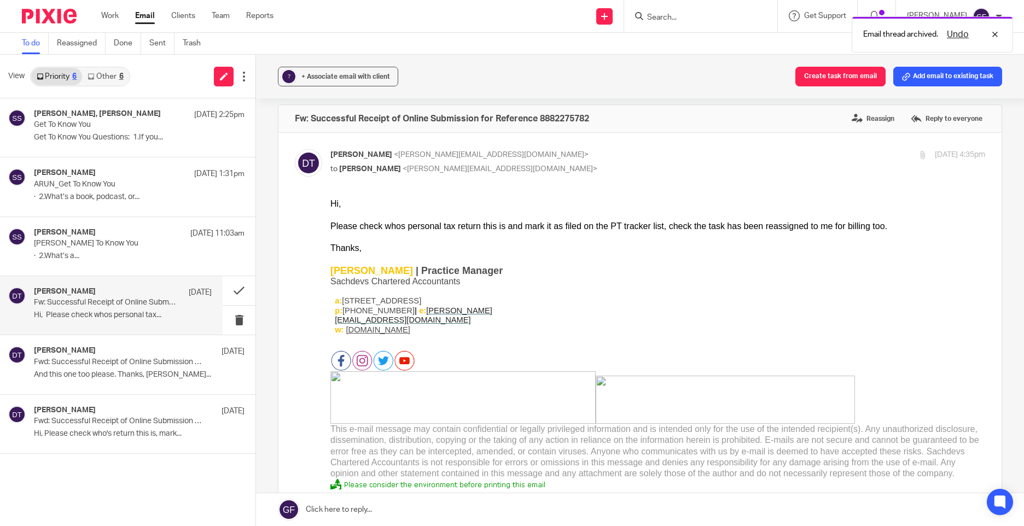
scroll to position [0, 0]
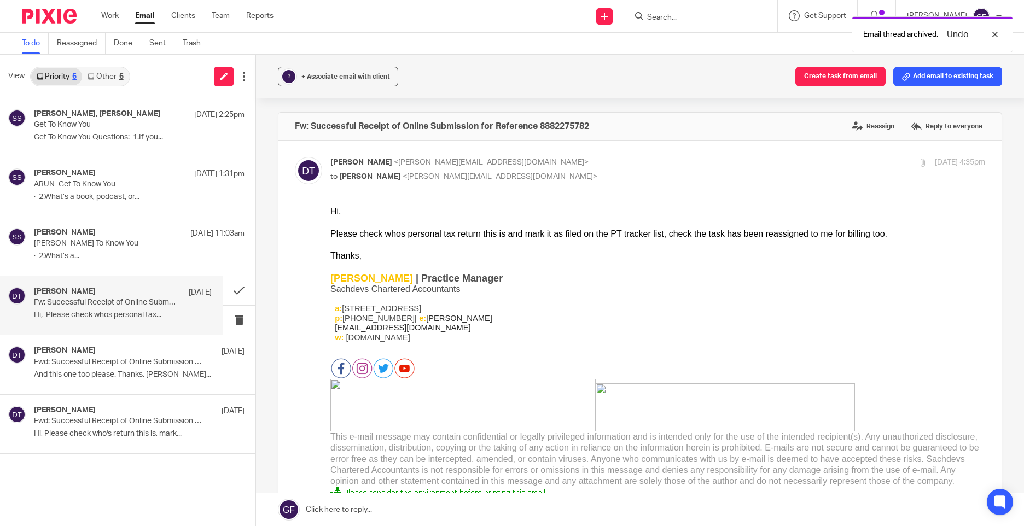
click at [112, 73] on link "Other 6" at bounding box center [105, 76] width 46 height 17
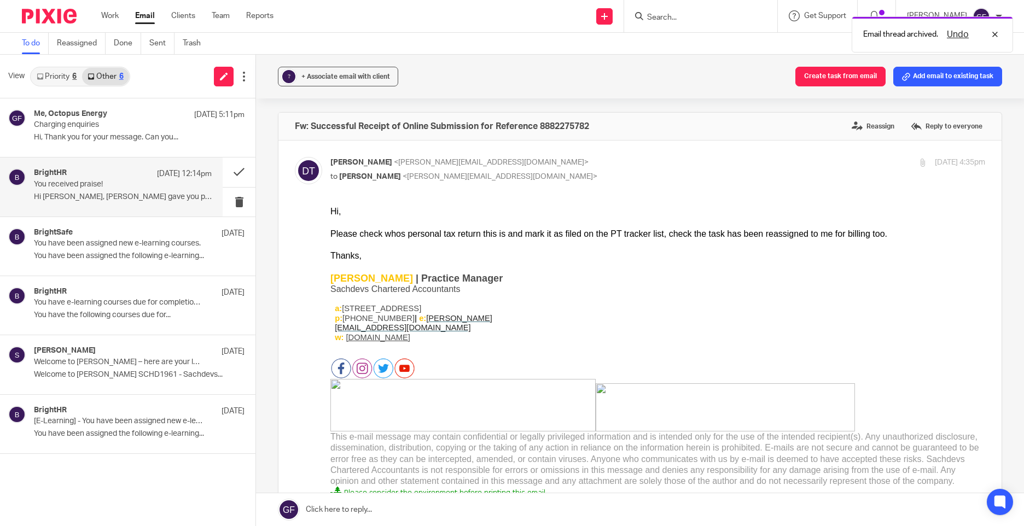
click at [106, 187] on p "You received praise!" at bounding box center [105, 184] width 142 height 9
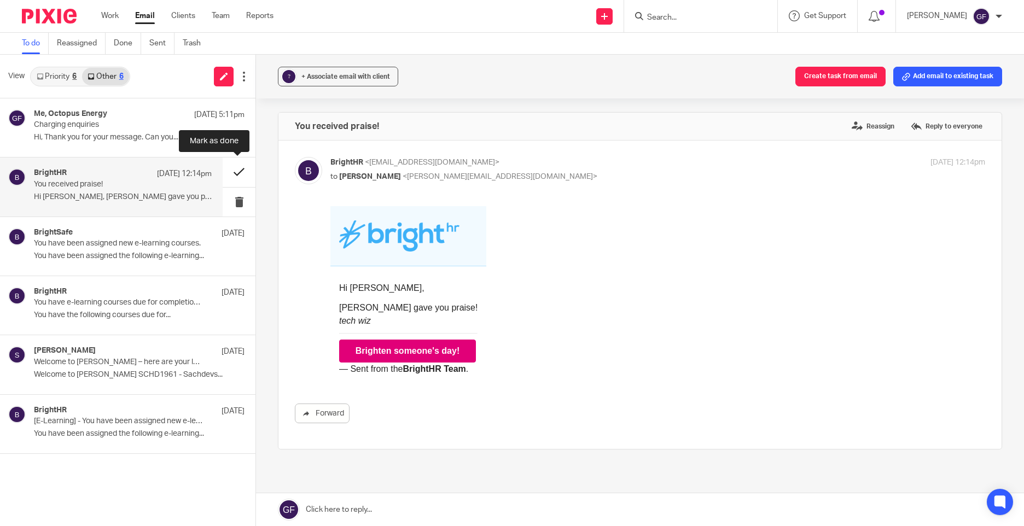
click at [237, 169] on button at bounding box center [239, 171] width 33 height 29
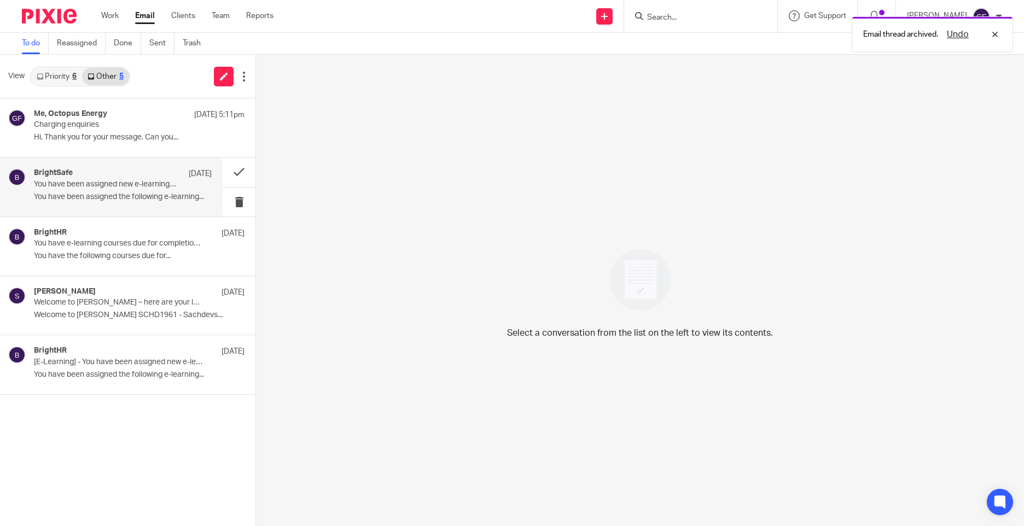
click at [124, 206] on div "BrightSafe 15 Sep You have been assigned new e-learning courses. You have been …" at bounding box center [111, 186] width 223 height 59
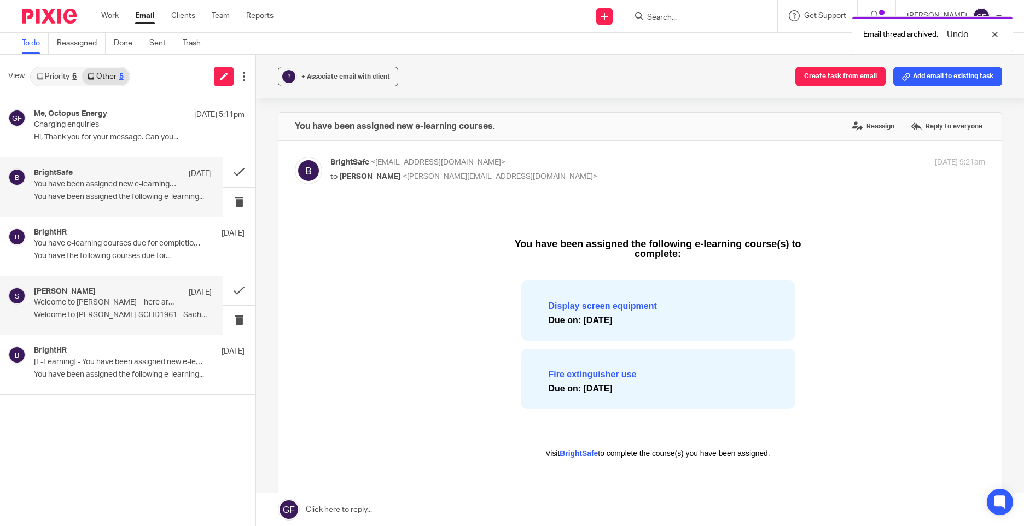
click at [157, 326] on div "Soldo 8 Sep Welcome to Soldo – here are your login details Welcome to Soldo SCH…" at bounding box center [111, 305] width 223 height 59
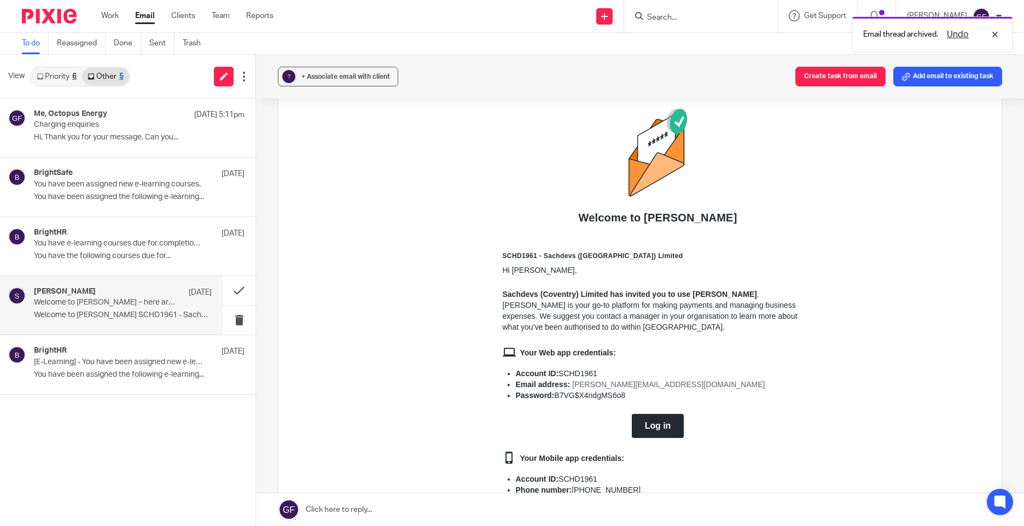
scroll to position [219, 0]
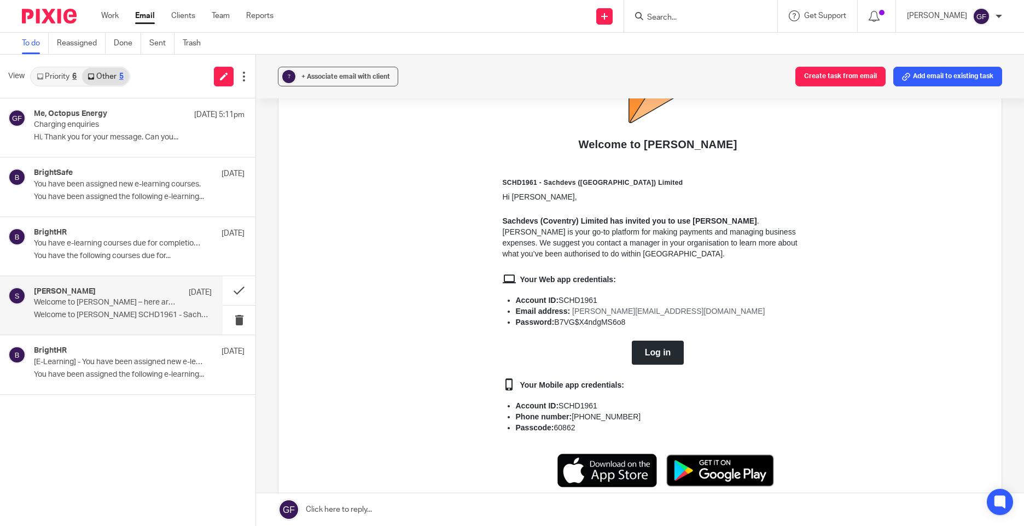
drag, startPoint x: 553, startPoint y: 299, endPoint x: 590, endPoint y: 302, distance: 37.3
click at [590, 302] on li "Account ID: SCHD1961" at bounding box center [664, 300] width 297 height 11
copy li "SCHD1961"
click at [661, 364] on link "Log in" at bounding box center [658, 353] width 52 height 24
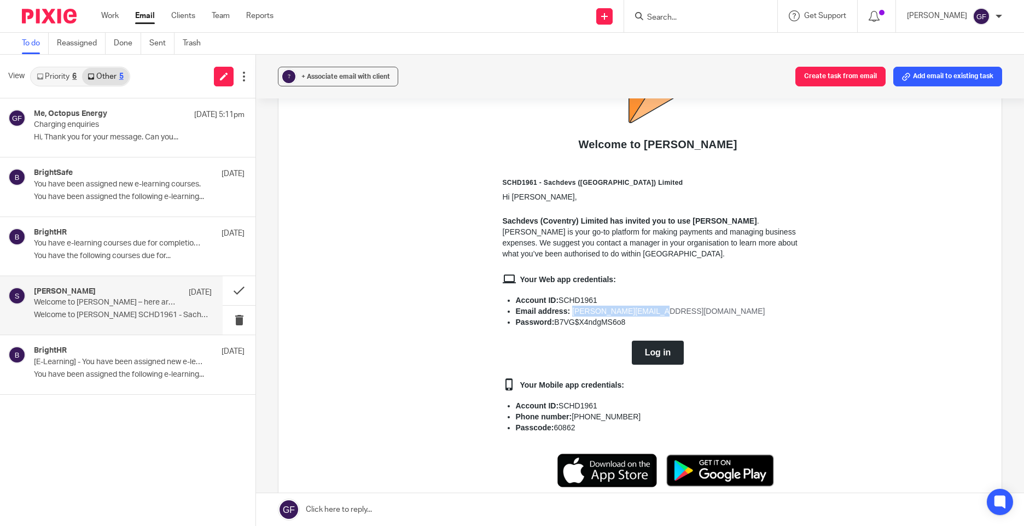
drag, startPoint x: 565, startPoint y: 313, endPoint x: 663, endPoint y: 311, distance: 97.9
click at [663, 311] on li "Email address: george@as1group.co.uk" at bounding box center [664, 311] width 297 height 11
copy link "george@as1group.co.uk"
drag, startPoint x: 620, startPoint y: 322, endPoint x: 548, endPoint y: 325, distance: 71.7
click at [548, 325] on li "Password: B7VG$X4ndgMS6o8" at bounding box center [664, 322] width 297 height 11
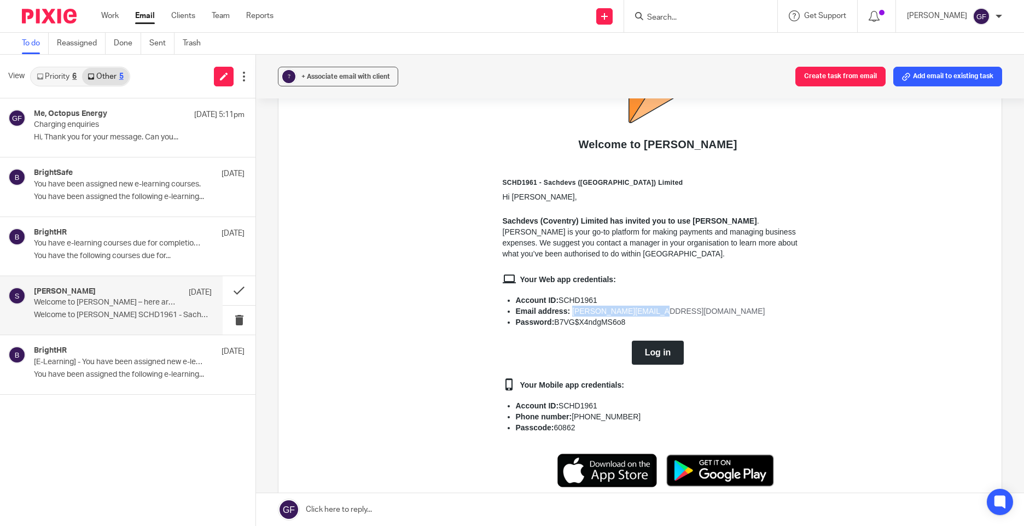
copy li "B7VG$X4ndgMS6o8"
click at [133, 47] on link "Done" at bounding box center [127, 43] width 27 height 21
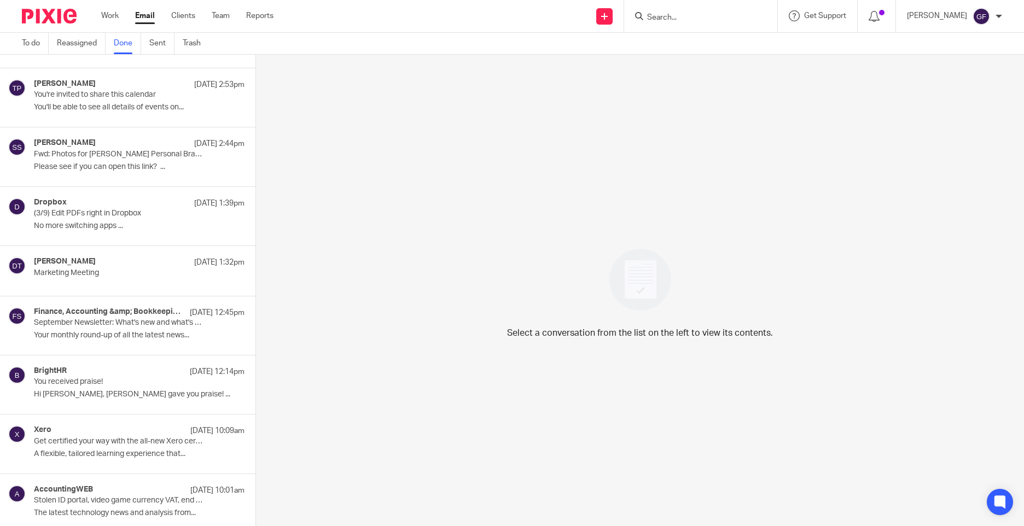
scroll to position [328, 0]
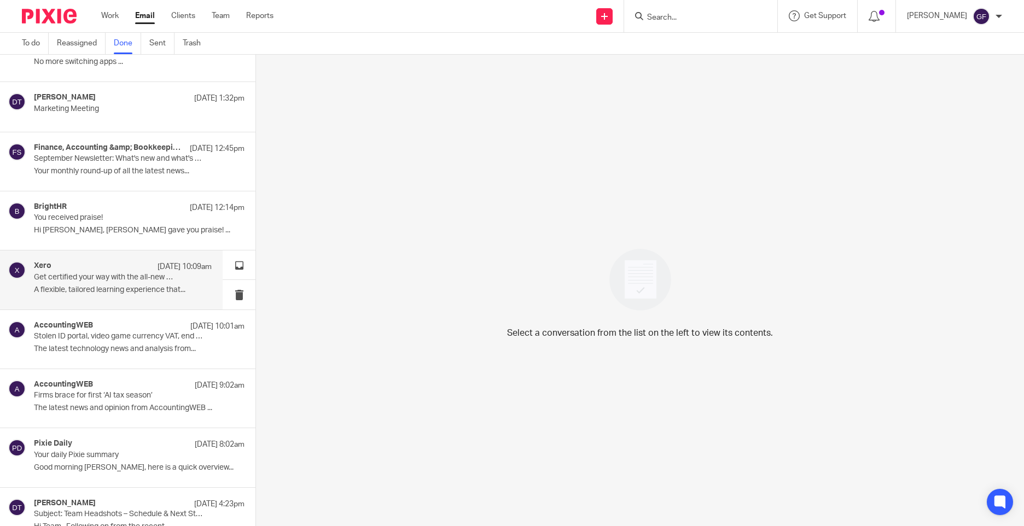
click at [69, 301] on div "Xero [DATE] 10:09am Get certified your way with the all-new Xero certification …" at bounding box center [111, 279] width 223 height 59
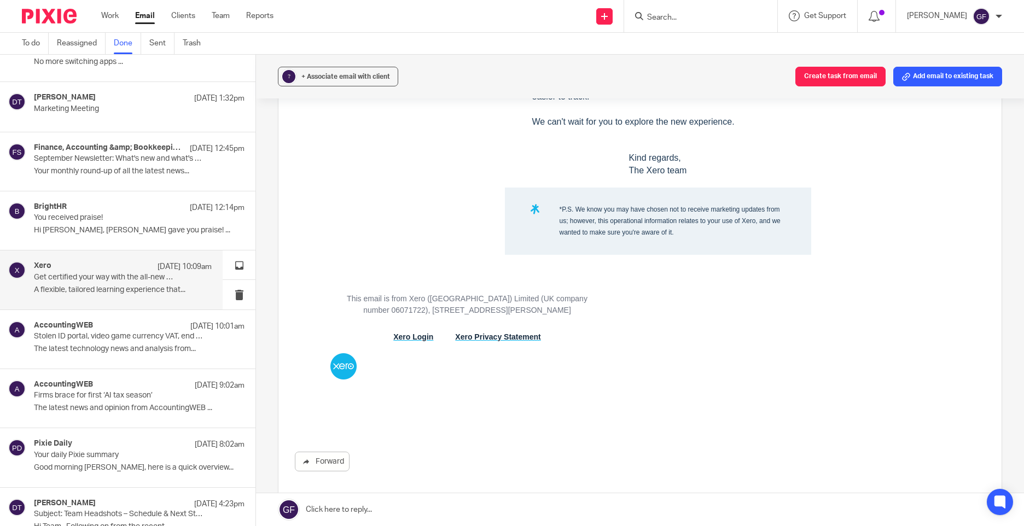
scroll to position [1219, 0]
